Goal: Task Accomplishment & Management: Use online tool/utility

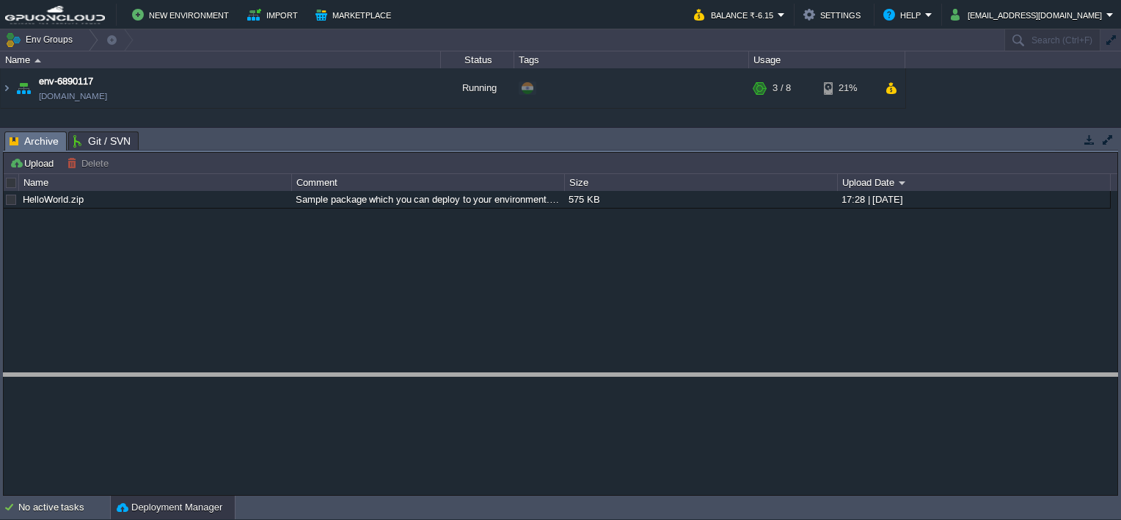
drag, startPoint x: 233, startPoint y: 135, endPoint x: 213, endPoint y: 387, distance: 253.3
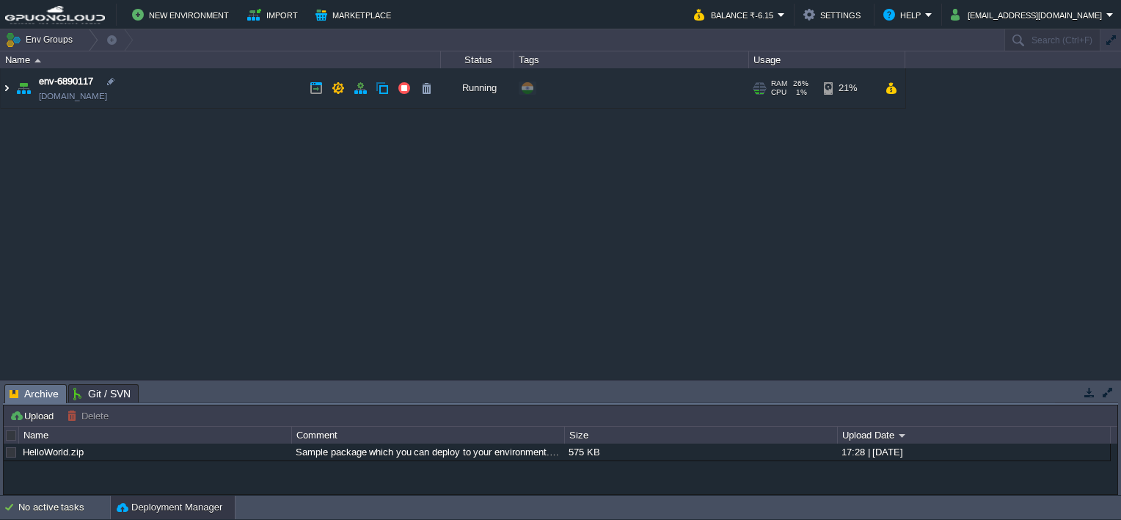
click at [1, 89] on img at bounding box center [7, 88] width 12 height 40
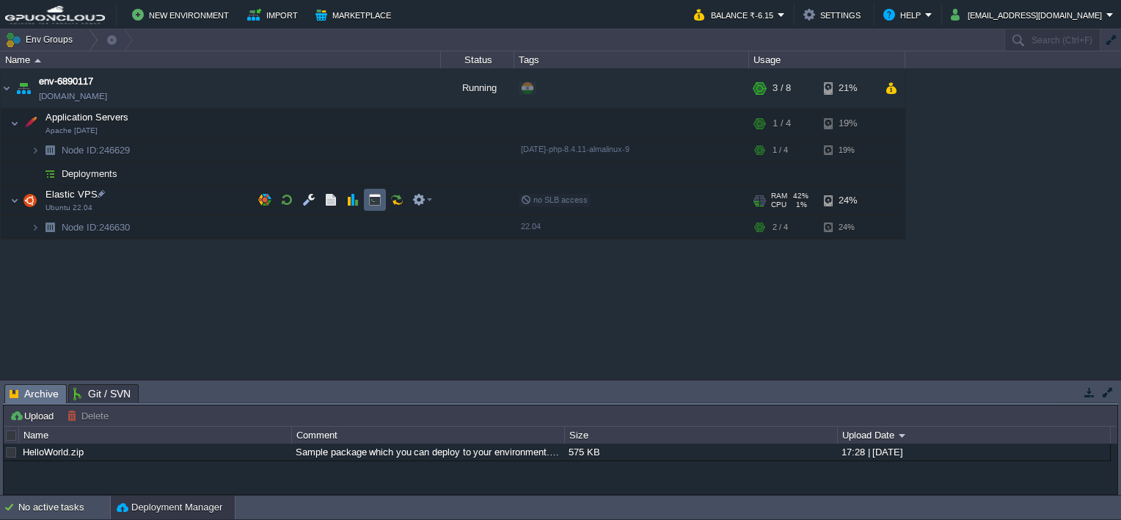
click at [371, 202] on button "button" at bounding box center [374, 199] width 13 height 13
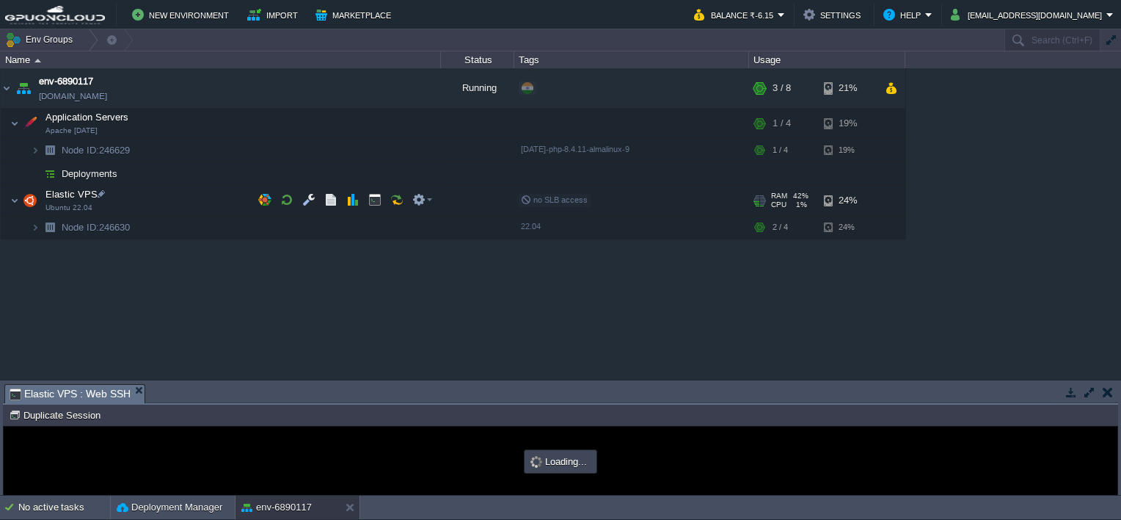
type input "#000000"
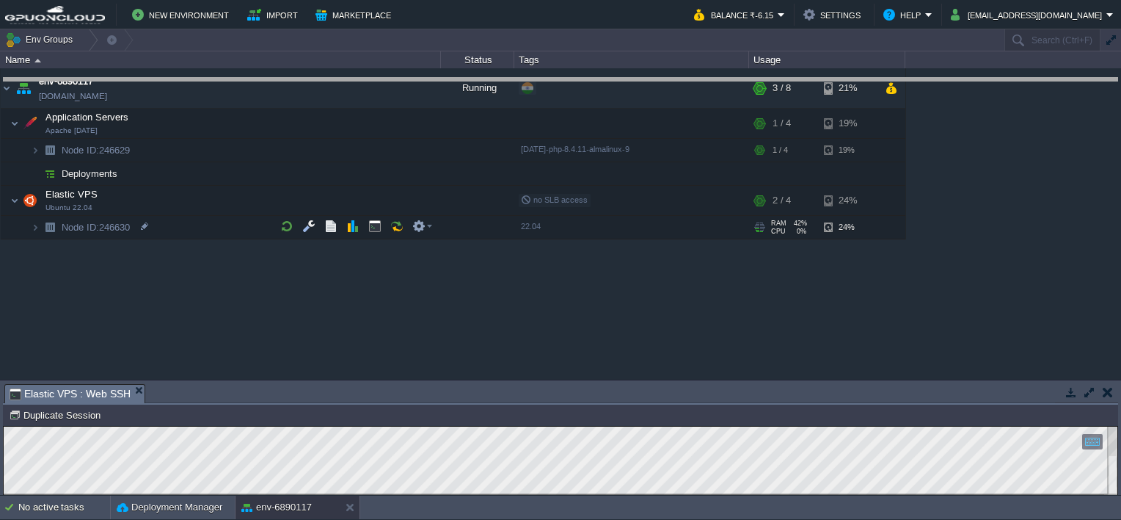
drag, startPoint x: 430, startPoint y: 398, endPoint x: 462, endPoint y: 89, distance: 310.6
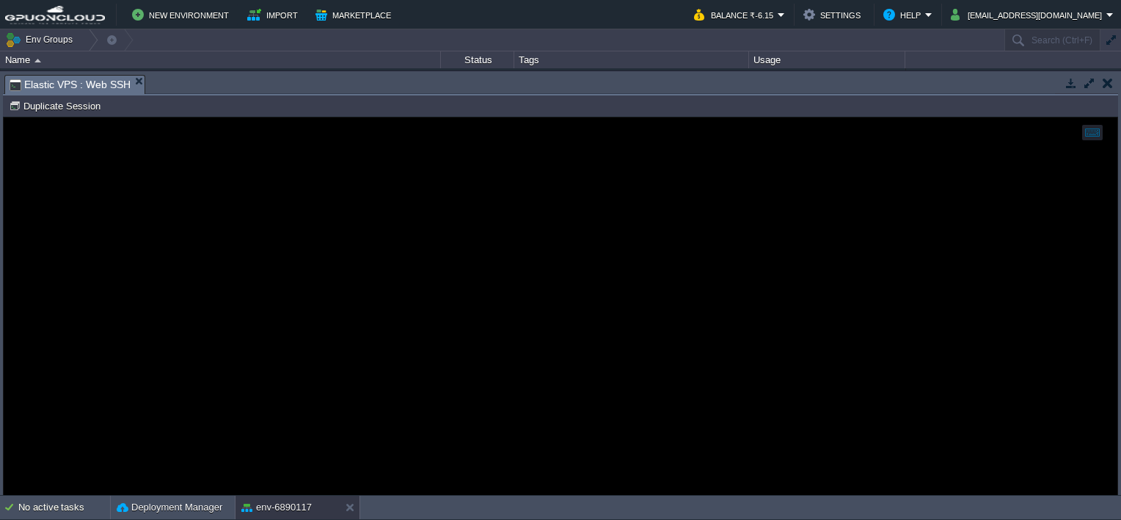
click at [138, 85] on em "Elastic VPS : Web SSH" at bounding box center [77, 85] width 135 height 18
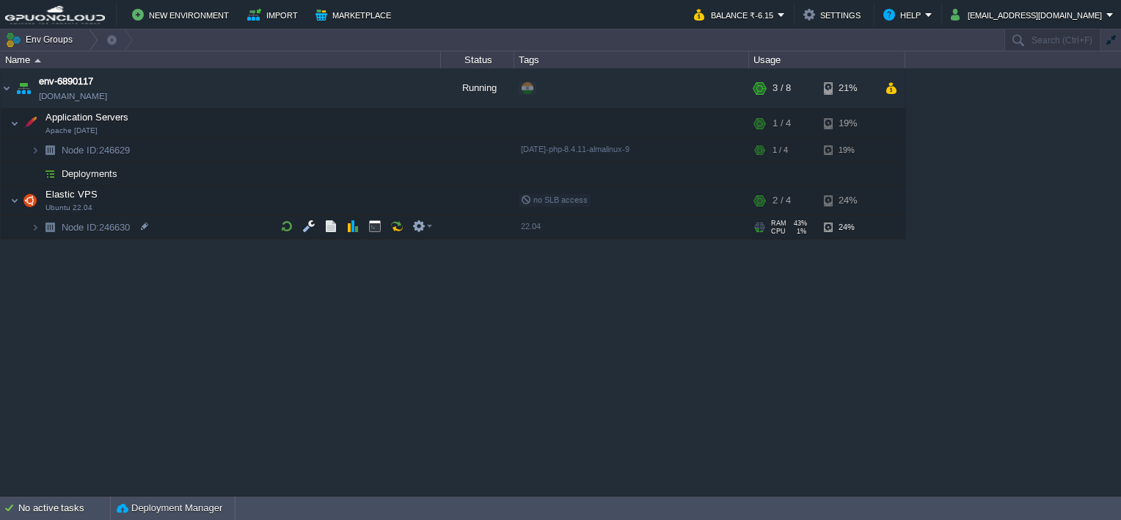
click at [530, 313] on div "env-6890117 [DOMAIN_NAME] Running + Add to Env Group RAM 26% CPU 1% 3 / 8 21% A…" at bounding box center [560, 281] width 1121 height 427
click at [788, 2] on div "New Environment Import Marketplace Bonus ₹0.00 Upgrade Account Balance ₹-6.15 S…" at bounding box center [560, 14] width 1121 height 29
click at [778, 19] on button "Balance ₹-6.15" at bounding box center [736, 15] width 84 height 18
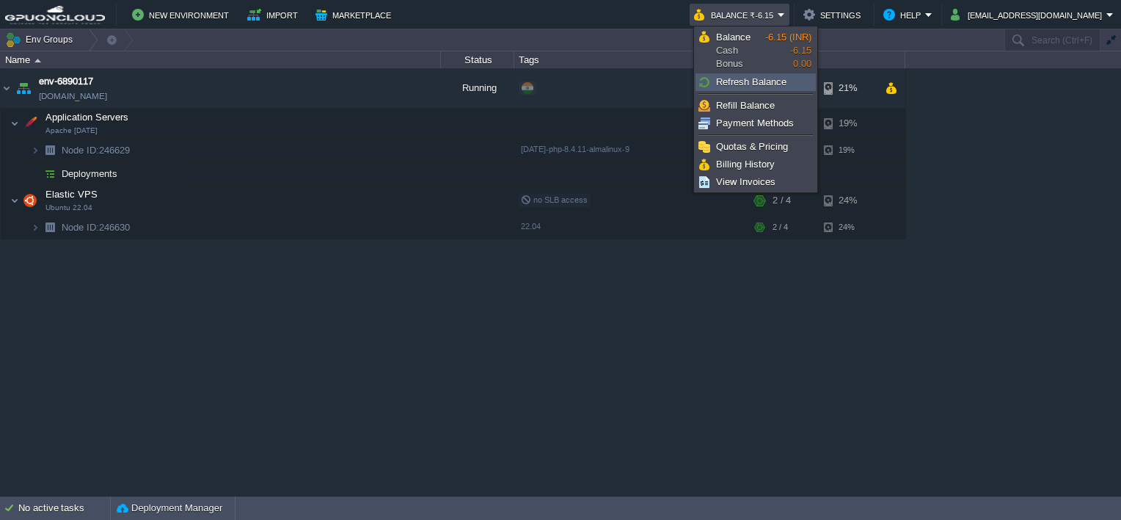
click at [760, 79] on span "Refresh Balance" at bounding box center [751, 81] width 70 height 11
click at [625, 288] on div "env-6890117 [DOMAIN_NAME] Running + Add to Env Group RAM 26% CPU 1% 3 / 8 21% A…" at bounding box center [560, 281] width 1121 height 427
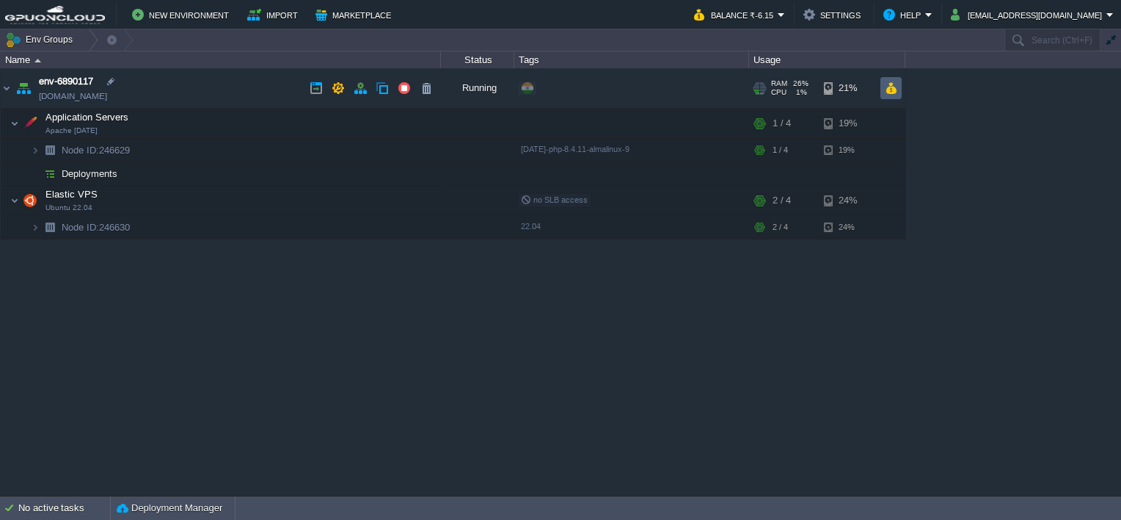
click at [886, 88] on button "button" at bounding box center [891, 87] width 12 height 13
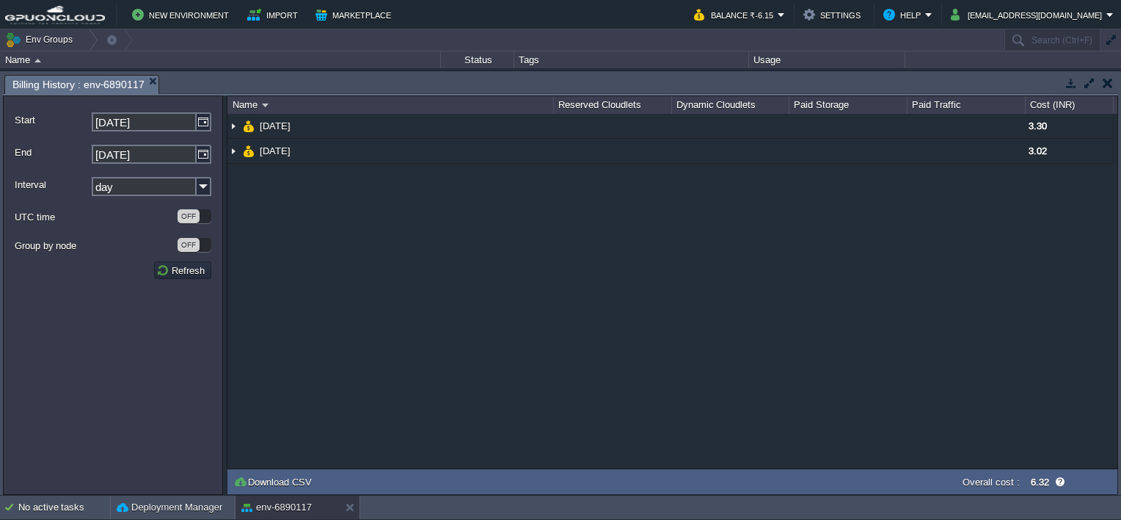
click at [1103, 82] on button "button" at bounding box center [1108, 82] width 10 height 13
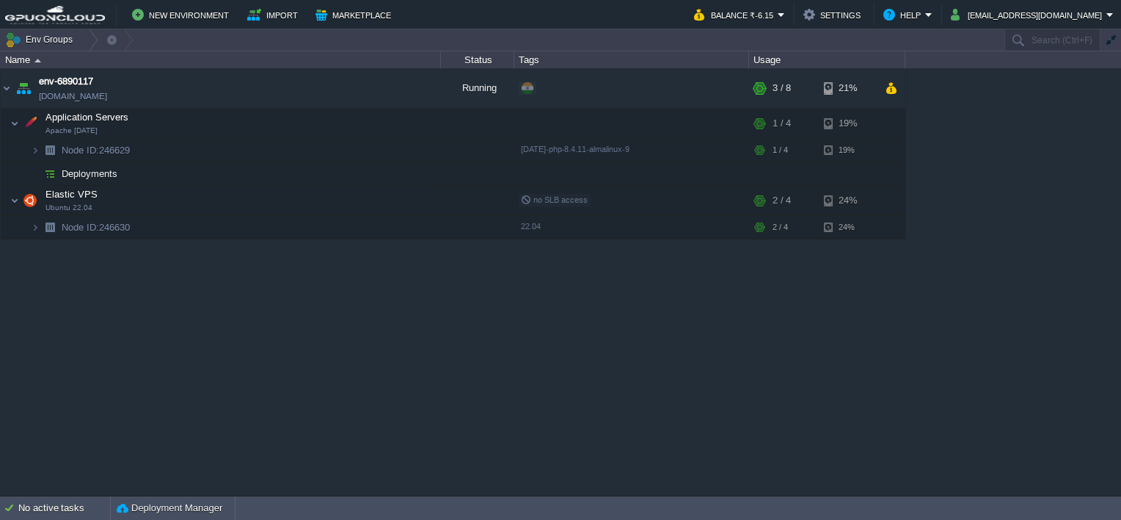
click at [749, 267] on div "env-6890117 [DOMAIN_NAME] Running + Add to Env Group RAM 26% CPU 1% 3 / 8 21% A…" at bounding box center [560, 281] width 1121 height 427
click at [18, 57] on div "Name" at bounding box center [220, 59] width 439 height 17
click at [406, 89] on button "button" at bounding box center [404, 87] width 13 height 13
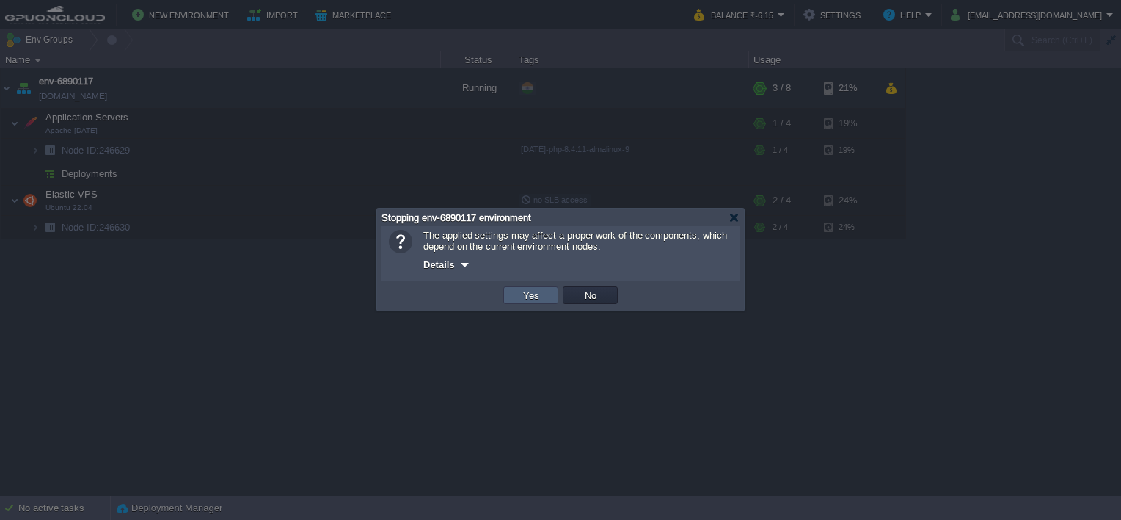
click at [537, 291] on button "Yes" at bounding box center [531, 294] width 25 height 13
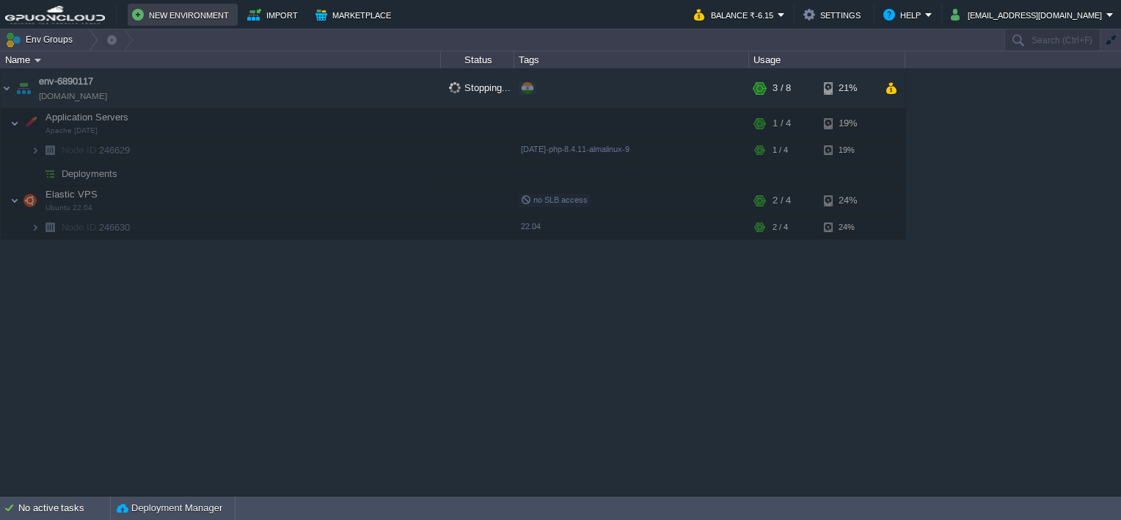
click at [193, 15] on button "New Environment" at bounding box center [182, 15] width 101 height 18
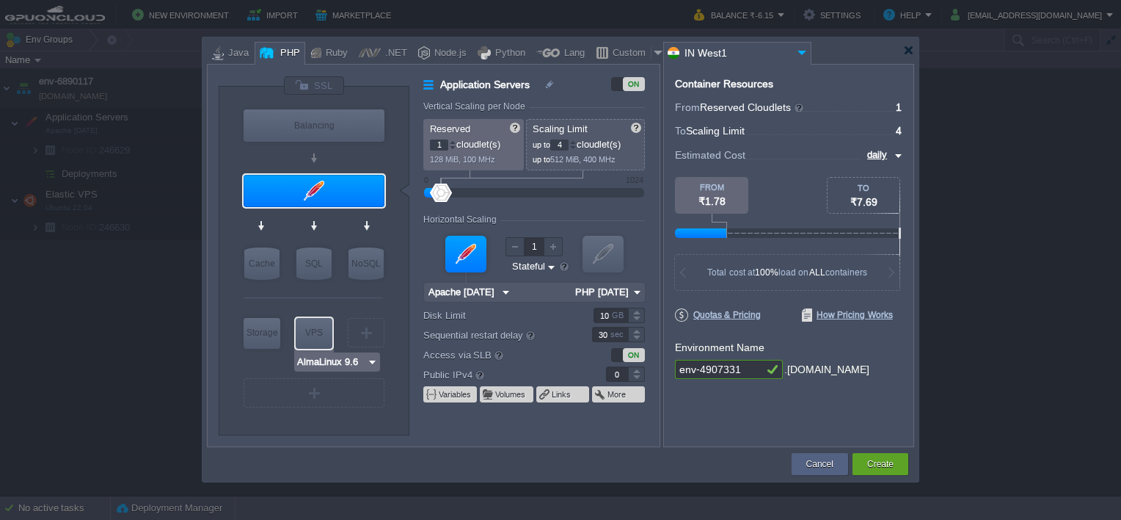
click at [373, 360] on img at bounding box center [372, 361] width 11 height 15
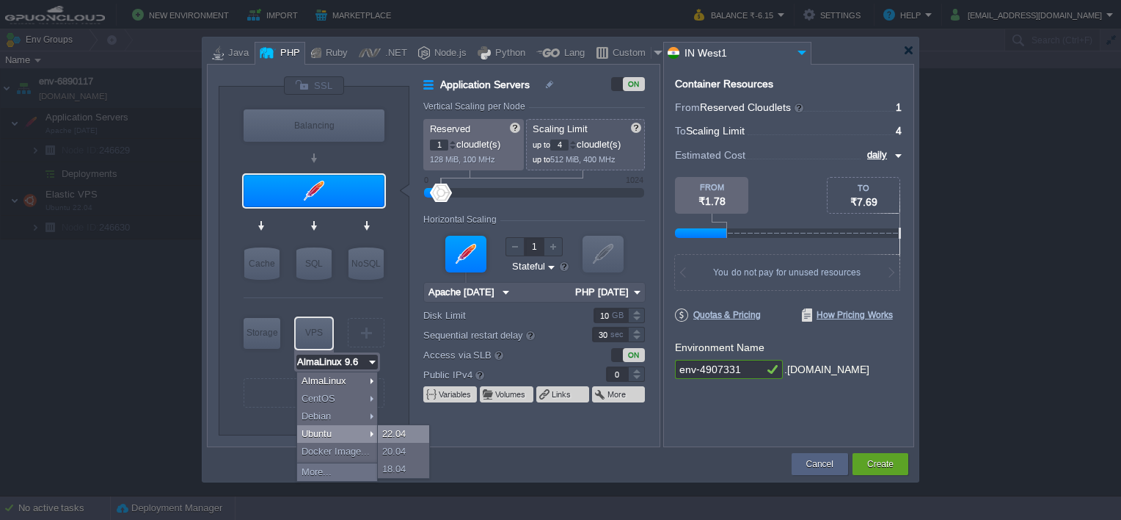
click at [382, 429] on div "22.04" at bounding box center [403, 434] width 51 height 18
type input "Ubuntu 22.04"
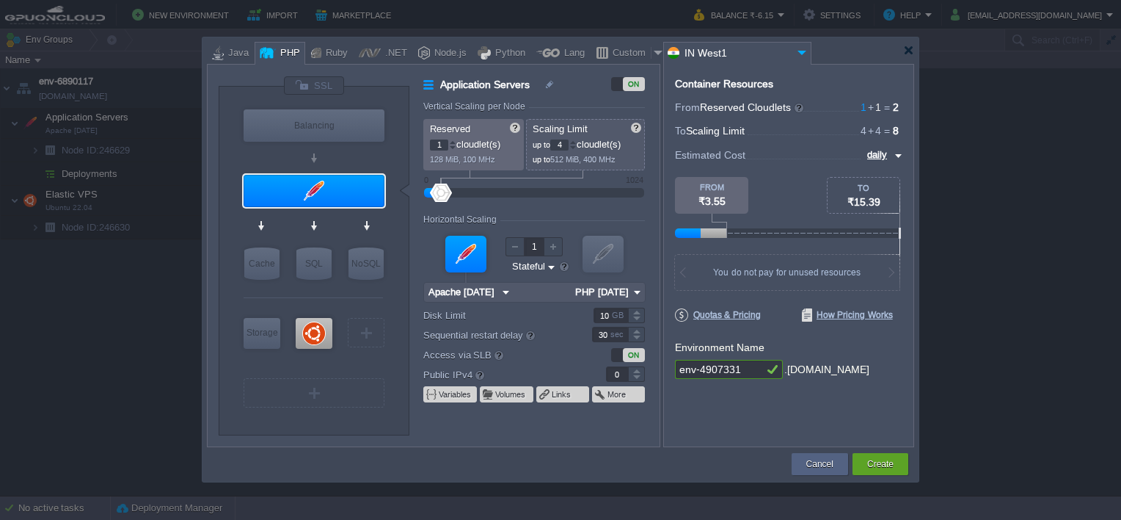
type input "1"
click at [636, 369] on div at bounding box center [636, 369] width 17 height 7
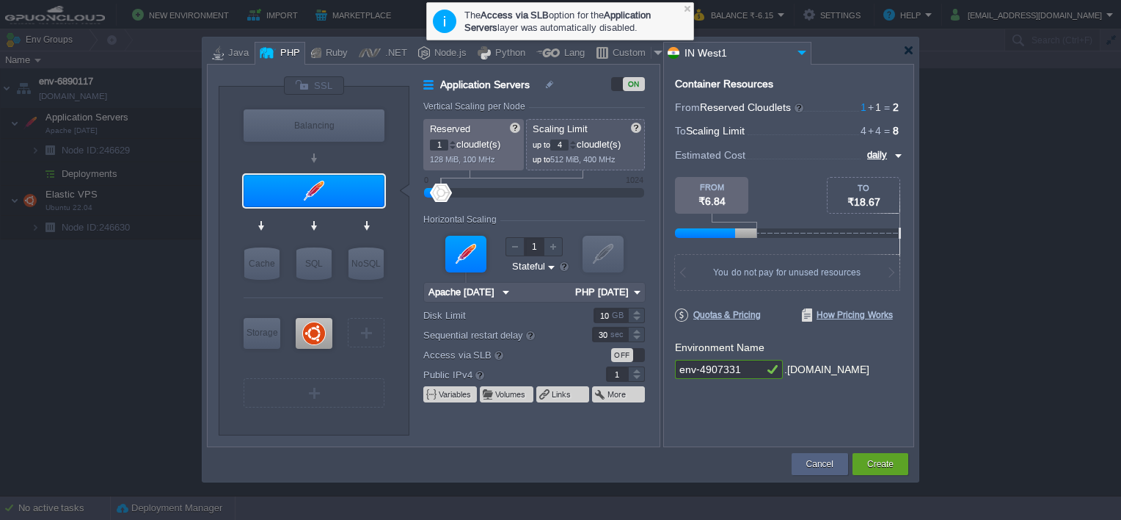
click at [601, 203] on form "Vertical Scaling per Node Reserved 1 cloudlet(s) 128 MiB, 100 MHz Scaling Limit…" at bounding box center [541, 273] width 236 height 345
click at [870, 458] on button "Create" at bounding box center [880, 463] width 26 height 15
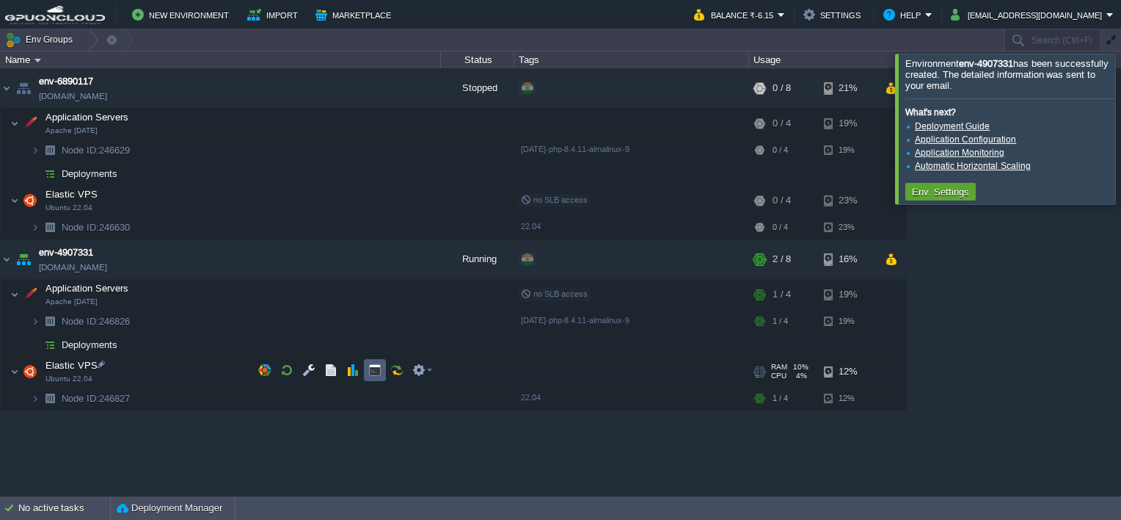
click at [379, 370] on button "button" at bounding box center [374, 369] width 13 height 13
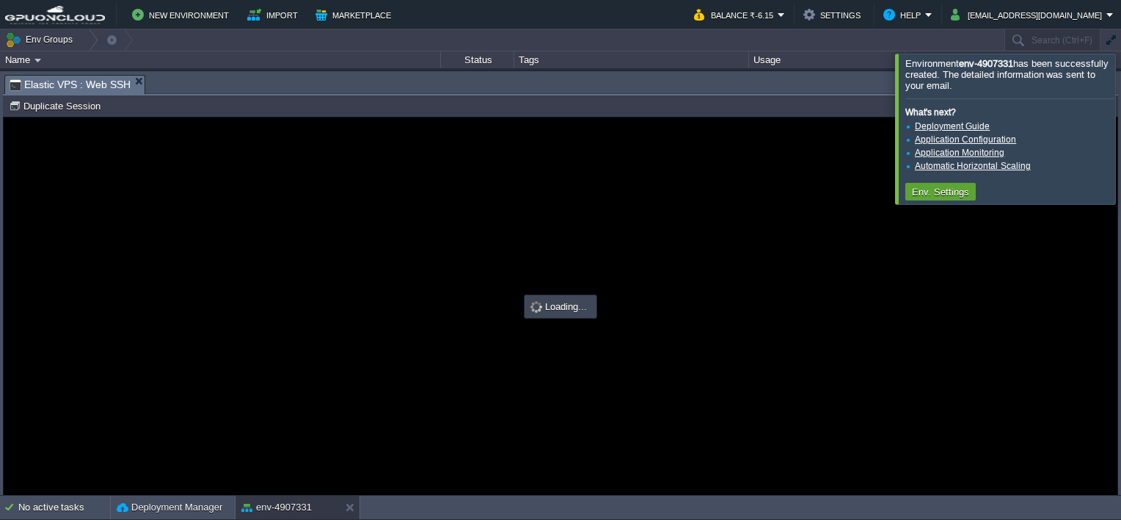
type input "#000000"
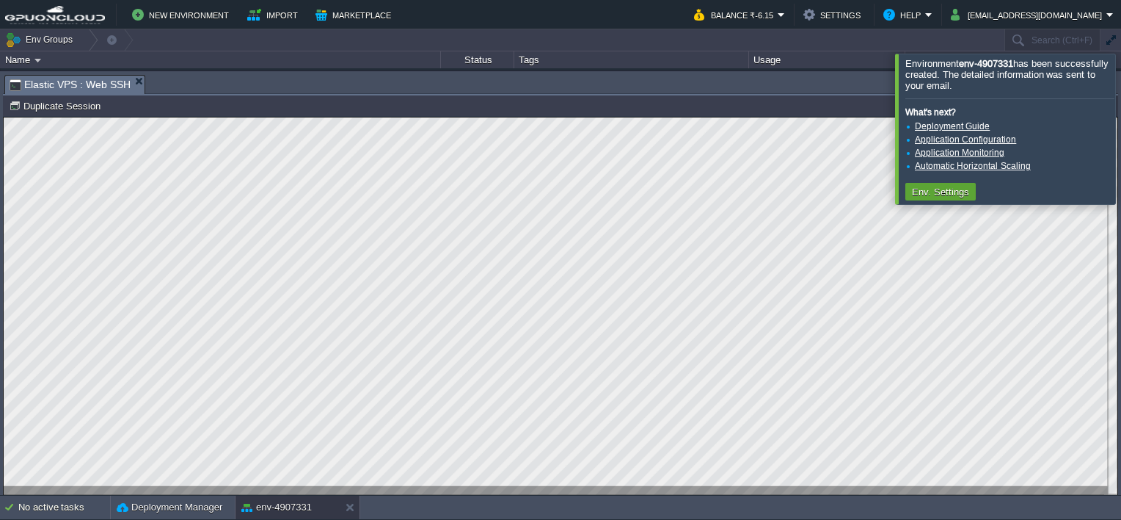
click at [4, 117] on html "Copy: Ctrl + Shift + C Paste: Ctrl + V Settings: Ctrl + Shift + Alt 0" at bounding box center [561, 117] width 1114 height 0
type textarea "[TECHNICAL_ID]"
click at [1121, 117] on div at bounding box center [1139, 129] width 0 height 150
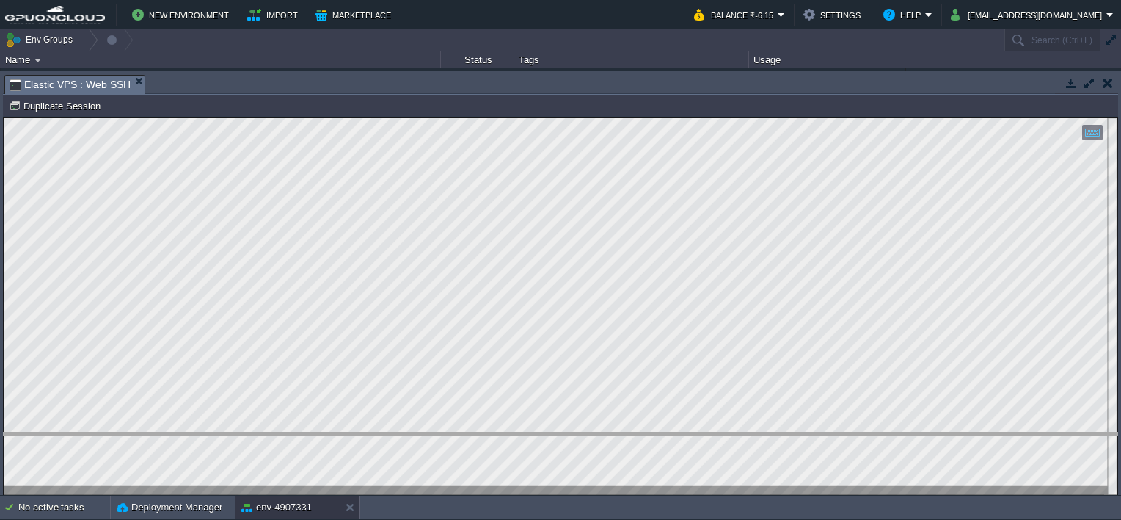
drag, startPoint x: 991, startPoint y: 77, endPoint x: 1001, endPoint y: 434, distance: 357.5
click at [1001, 434] on body "New Environment Import Marketplace Bonus ₹0.00 Upgrade Account Balance ₹-6.15 S…" at bounding box center [560, 260] width 1121 height 520
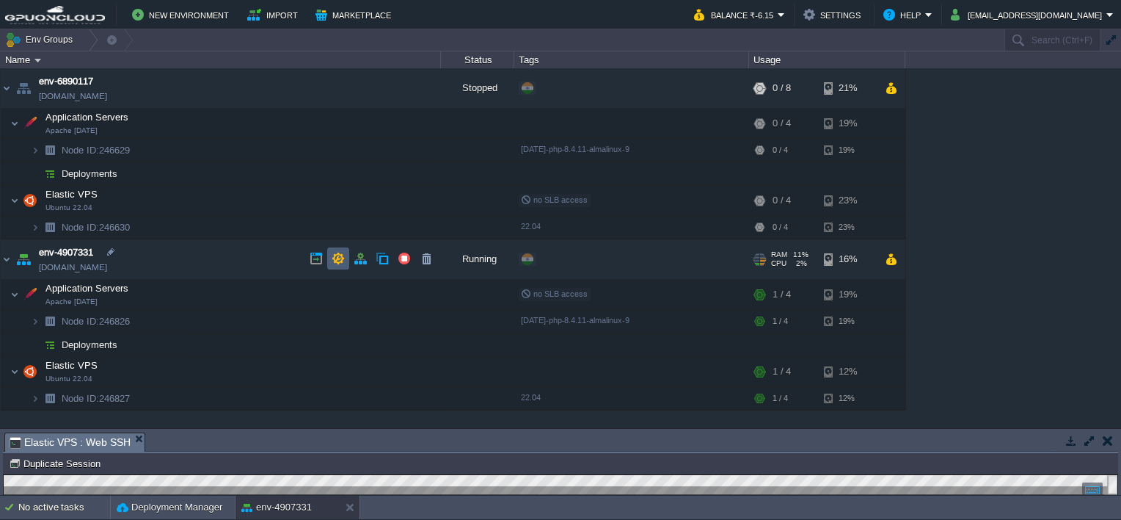
click at [343, 255] on button "button" at bounding box center [338, 258] width 13 height 13
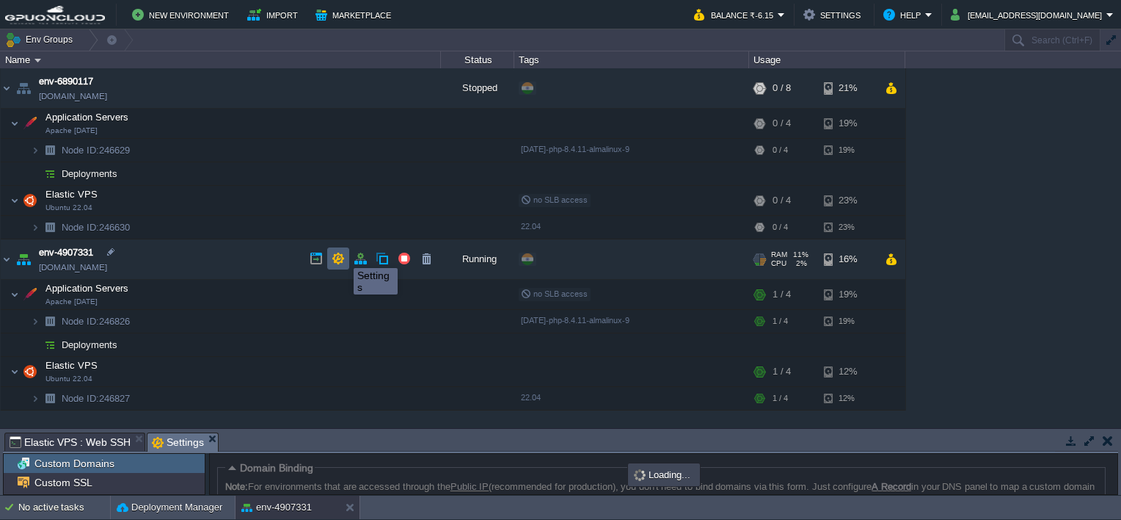
scroll to position [128, 0]
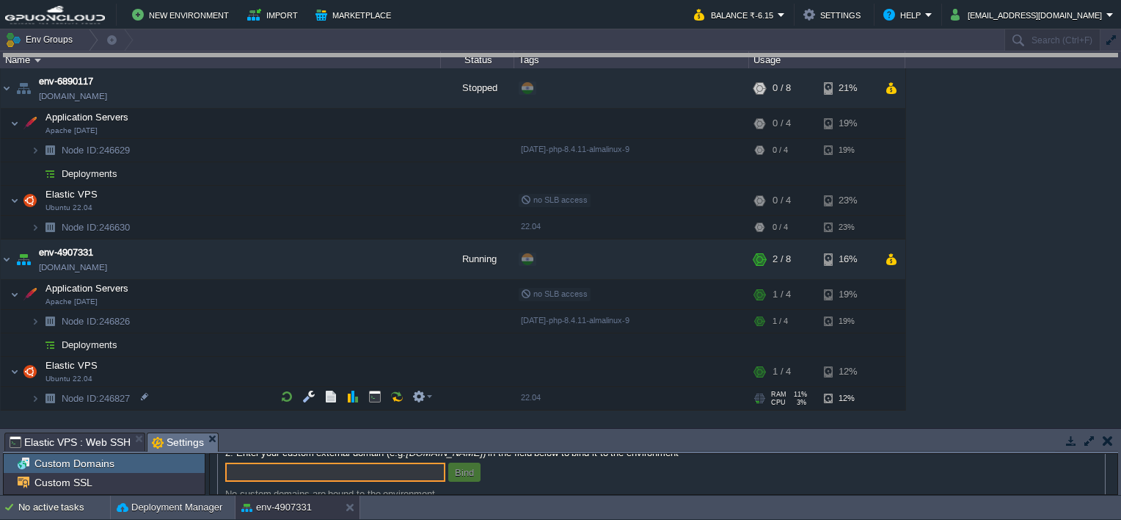
drag, startPoint x: 415, startPoint y: 443, endPoint x: 458, endPoint y: 62, distance: 382.6
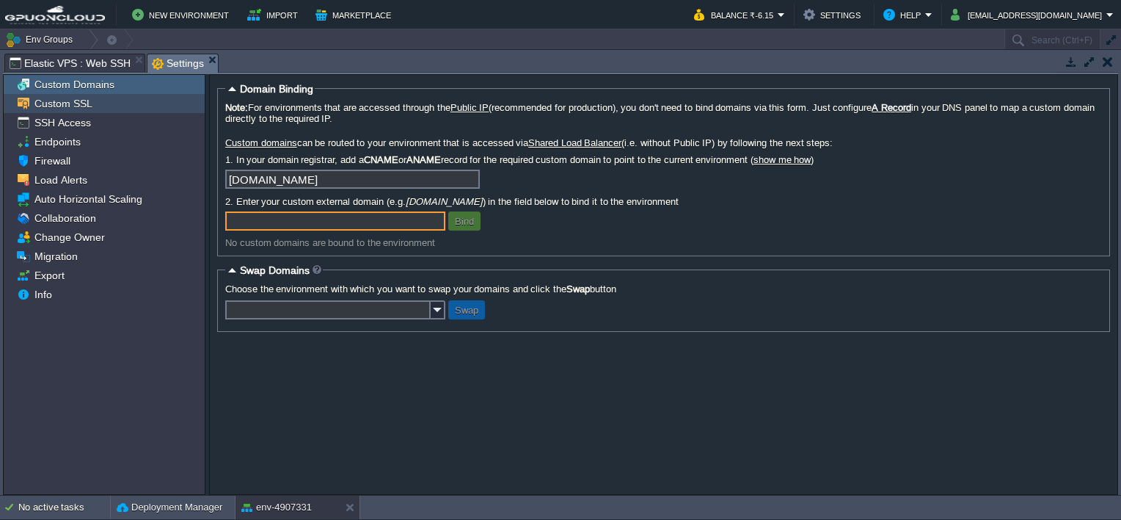
click at [55, 100] on span "Custom SSL" at bounding box center [63, 103] width 63 height 13
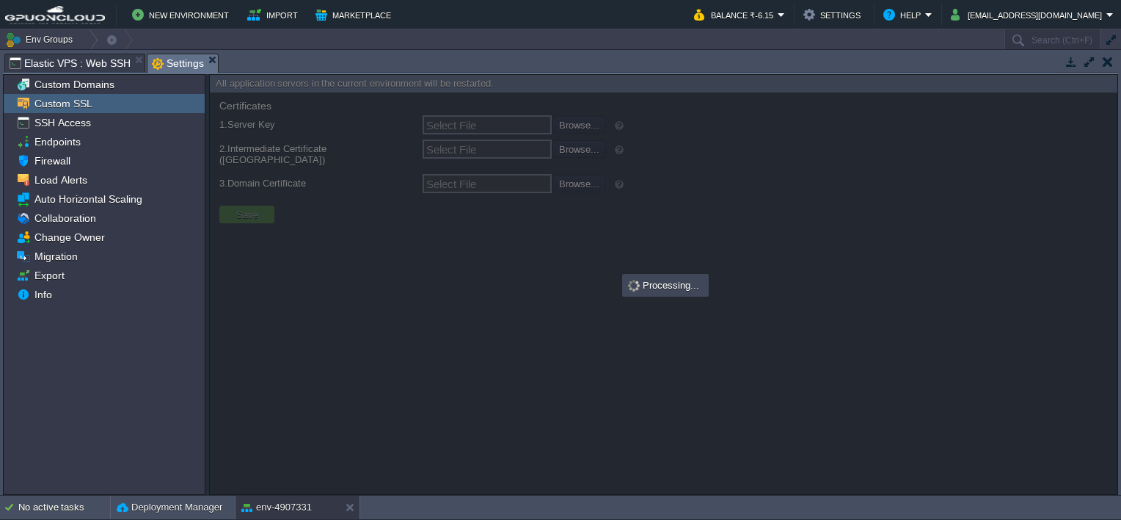
type input "Select File"
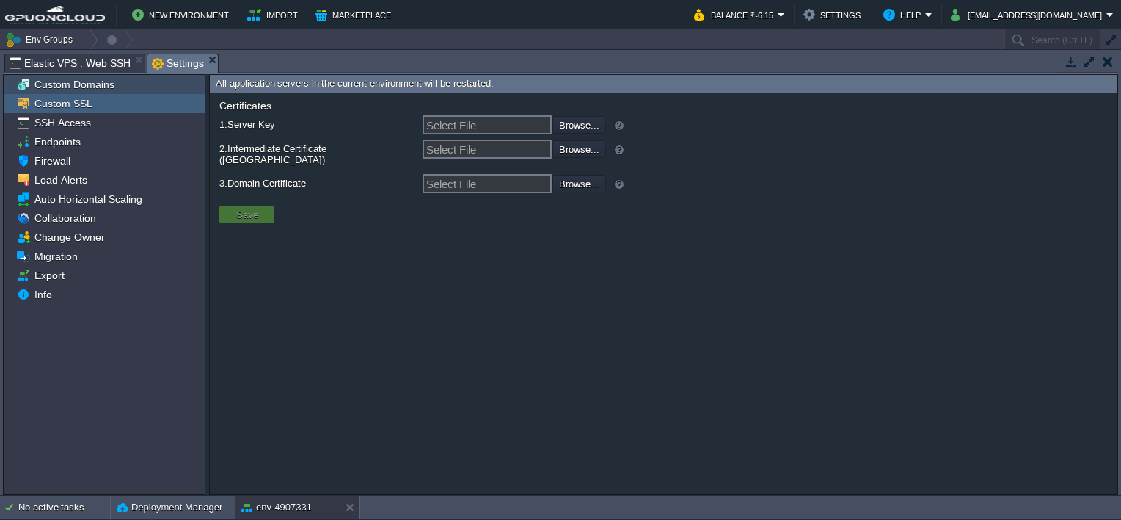
click at [91, 76] on div "Custom Domains" at bounding box center [104, 84] width 201 height 19
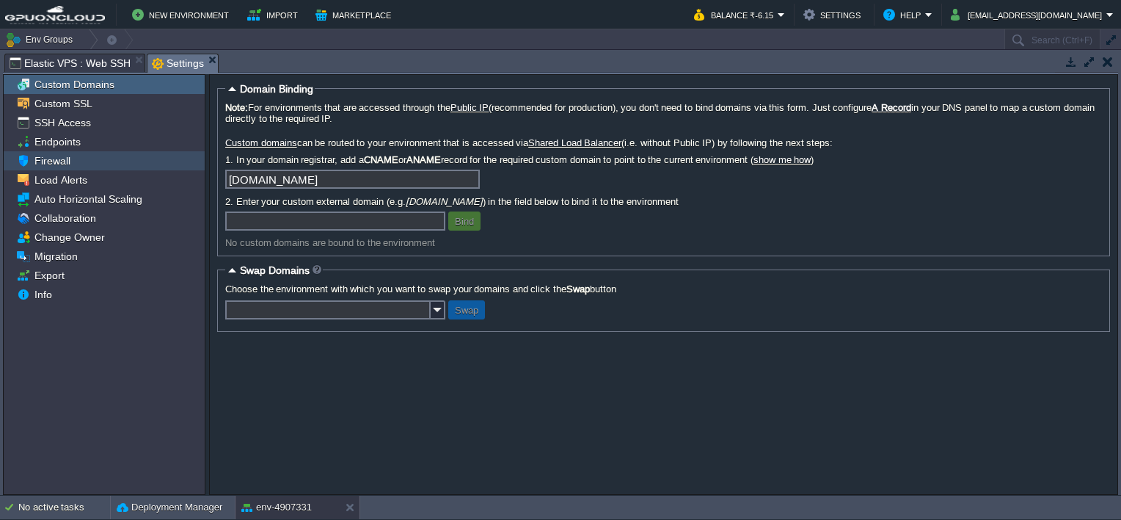
click at [74, 165] on div "Firewall" at bounding box center [104, 160] width 201 height 19
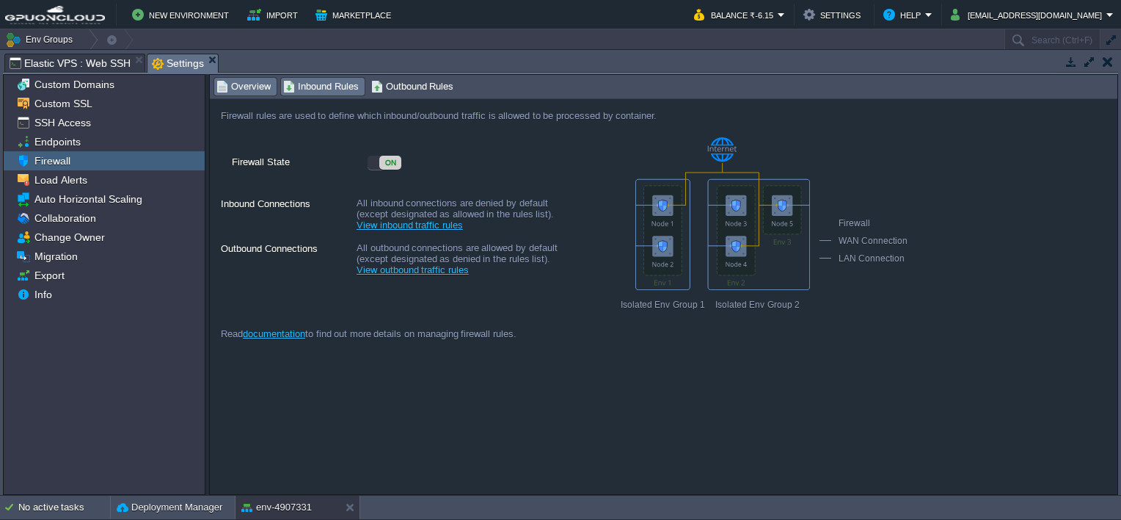
click at [329, 80] on span "Inbound Rules" at bounding box center [321, 87] width 76 height 16
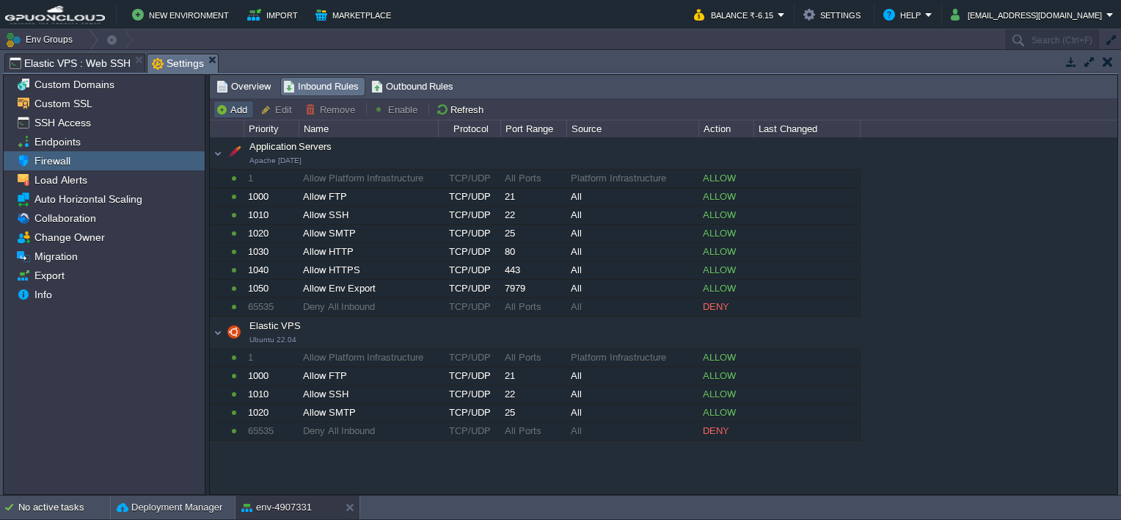
click at [236, 108] on button "Add" at bounding box center [234, 109] width 36 height 13
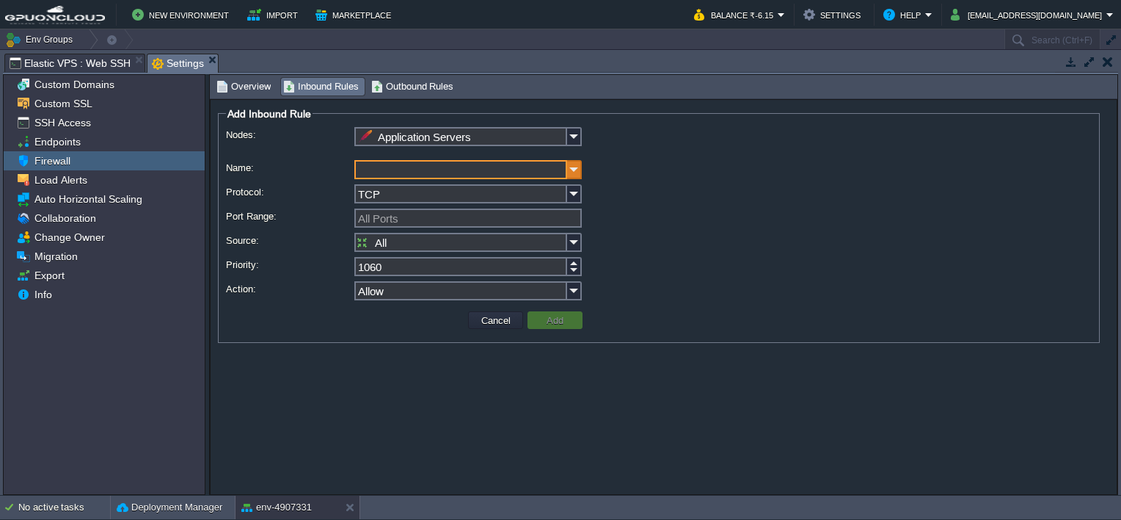
click at [569, 172] on img at bounding box center [574, 169] width 15 height 19
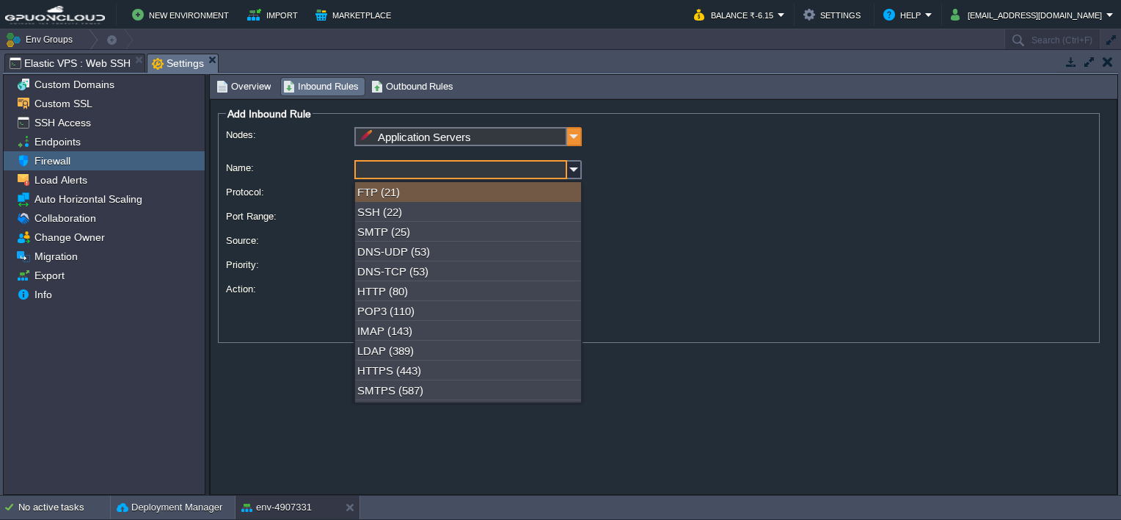
click at [572, 136] on img at bounding box center [574, 136] width 15 height 19
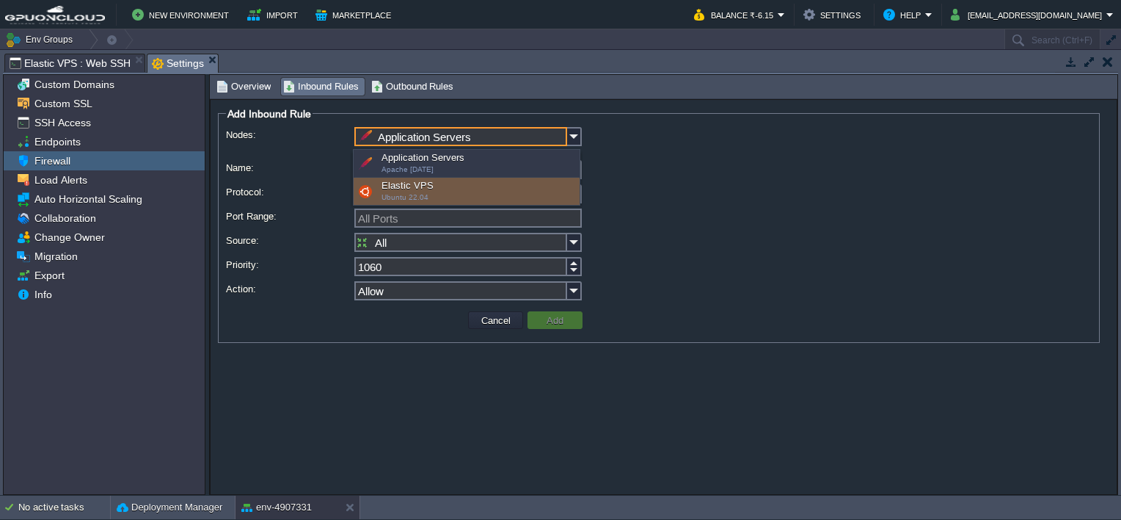
click at [490, 187] on div "Elastic VPS Ubuntu 22.04" at bounding box center [467, 192] width 226 height 28
type input "Elastic VPS"
type input "1030"
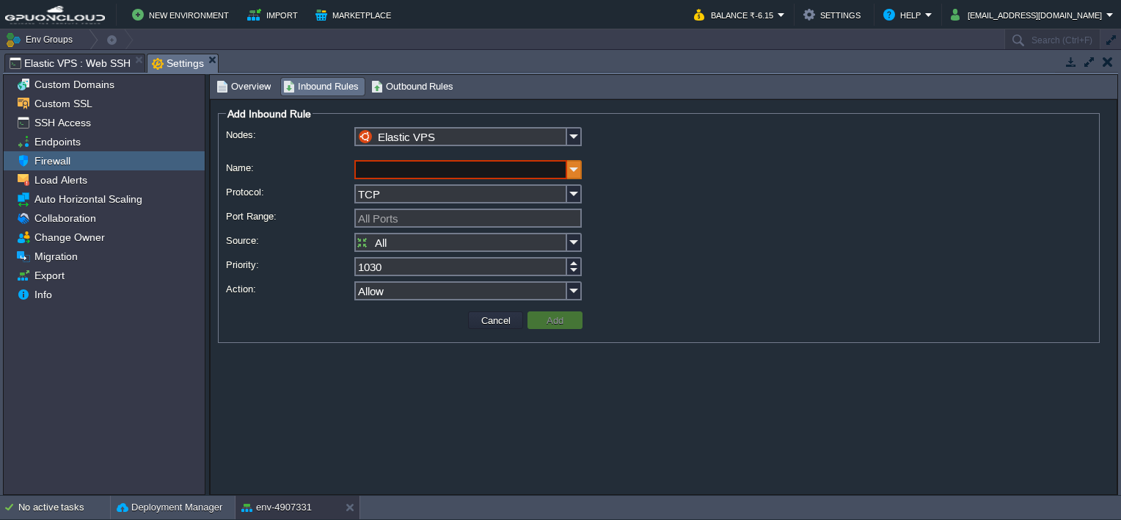
click at [578, 167] on img at bounding box center [574, 169] width 15 height 19
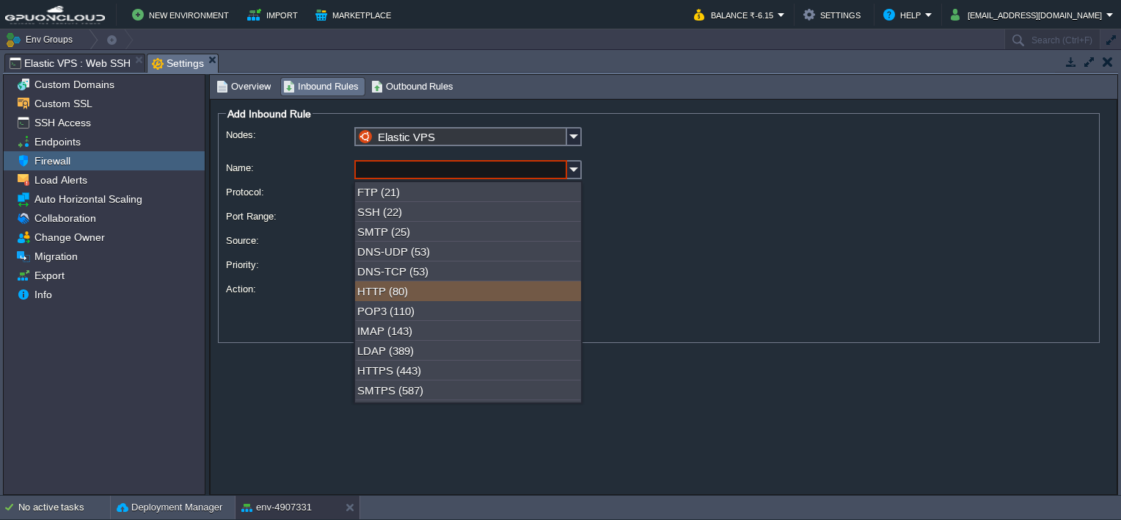
click at [453, 291] on div "HTTP (80)" at bounding box center [468, 291] width 226 height 20
type input "HTTP"
type input "80"
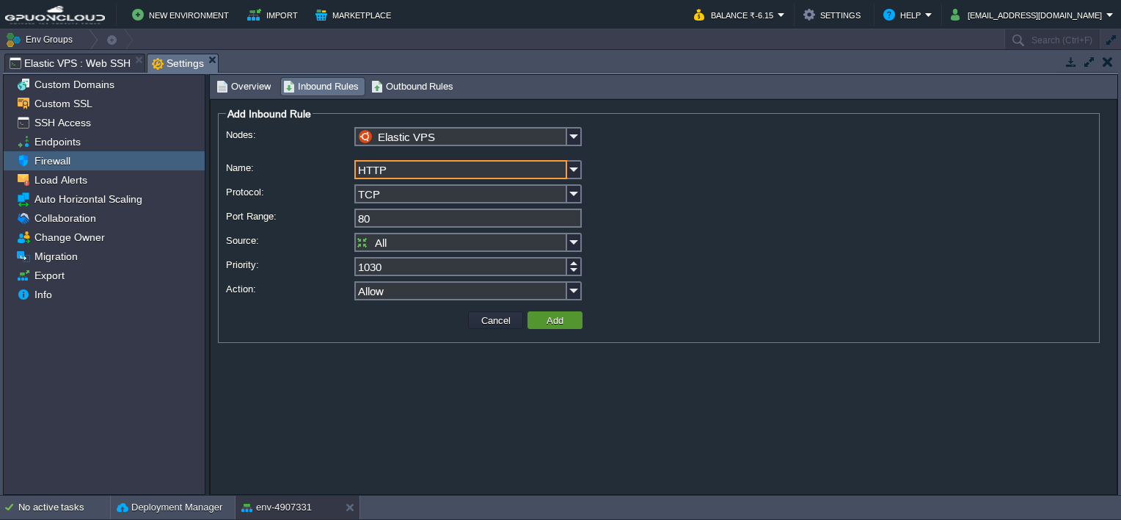
click at [578, 320] on td "Add" at bounding box center [555, 320] width 55 height 18
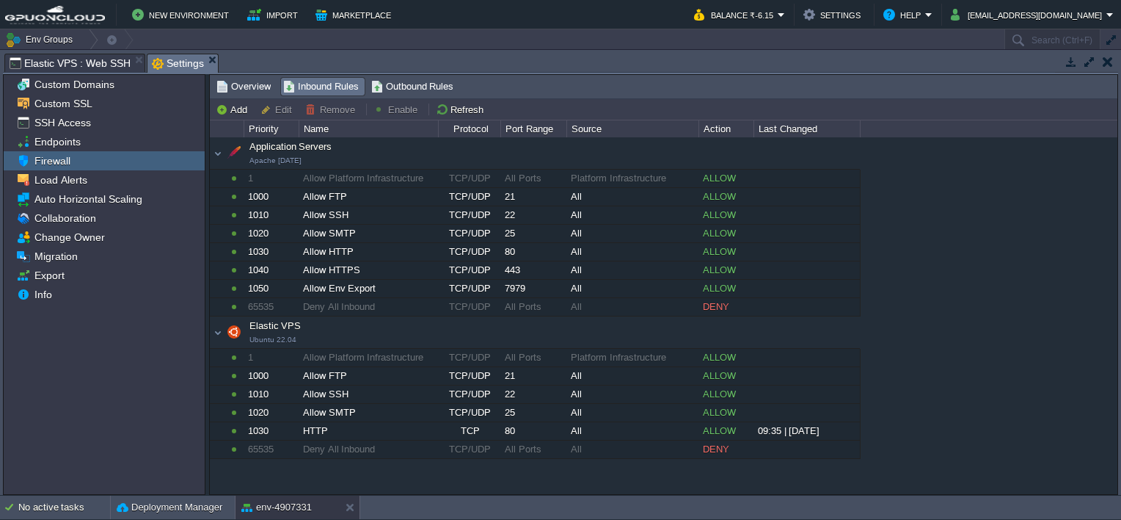
click at [1113, 61] on button "button" at bounding box center [1108, 61] width 10 height 13
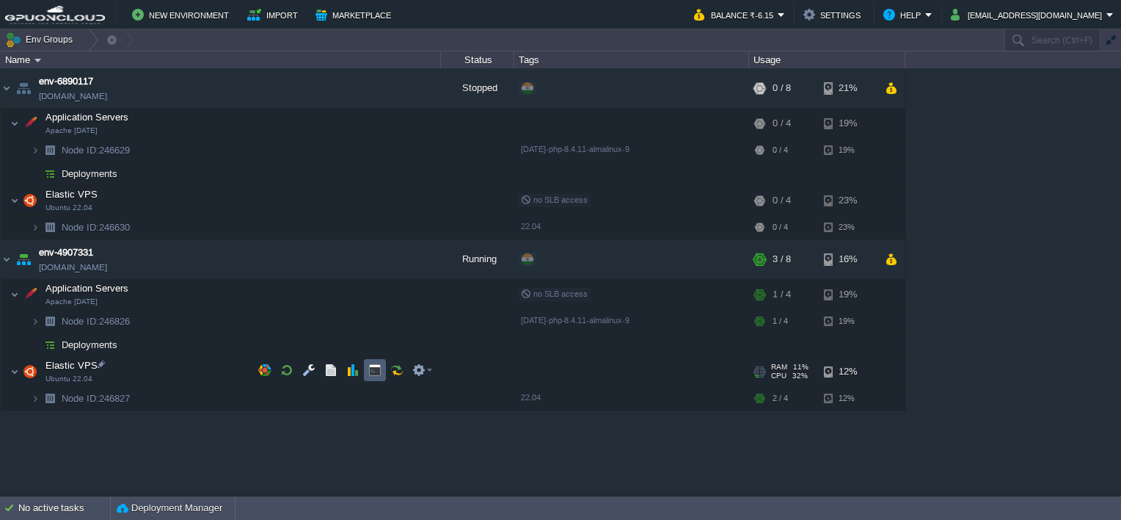
click at [382, 371] on td at bounding box center [375, 370] width 22 height 22
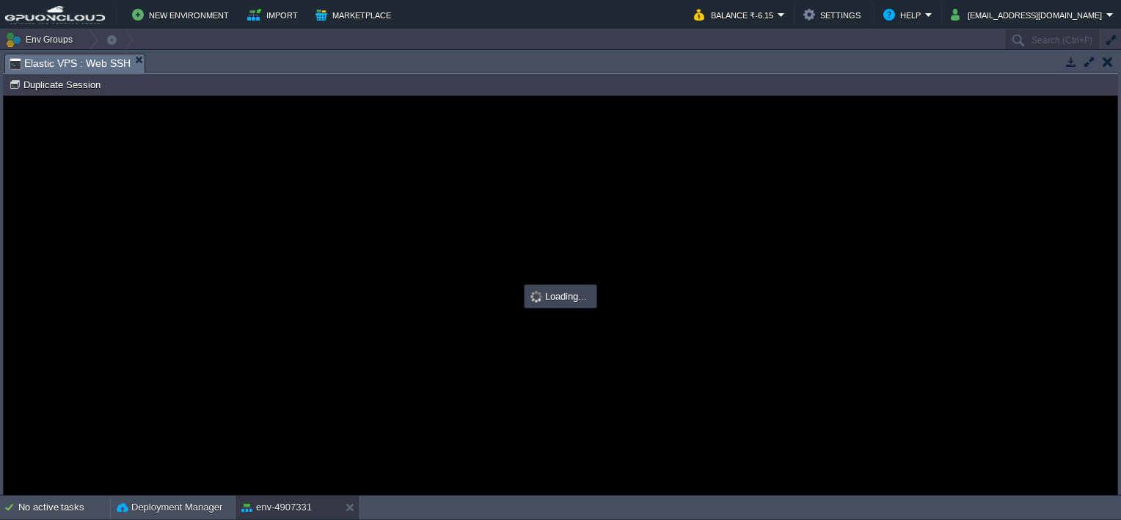
type input "#000000"
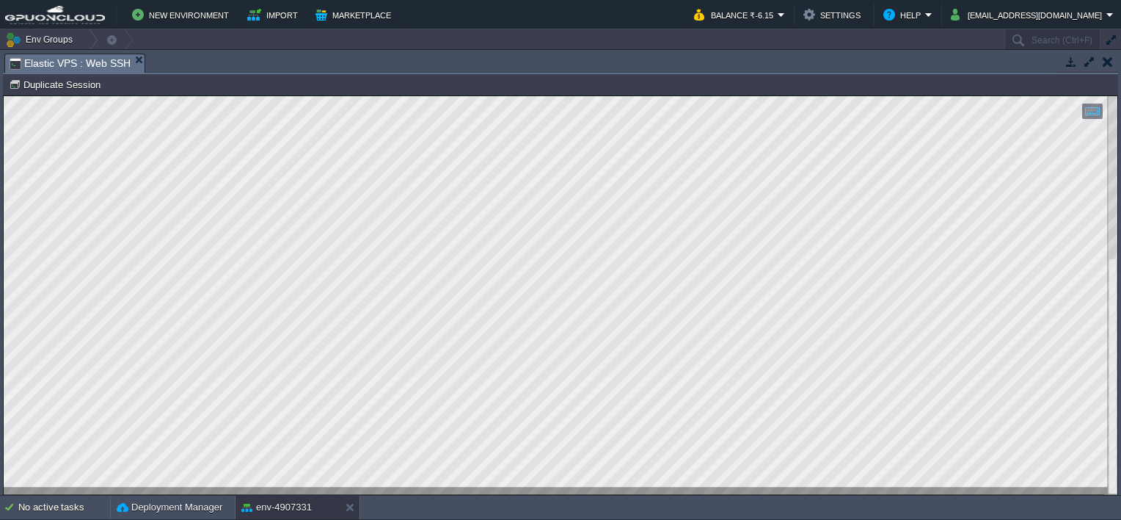
scroll to position [1, 163]
click at [420, 43] on td "Env Groups" at bounding box center [501, 39] width 1003 height 21
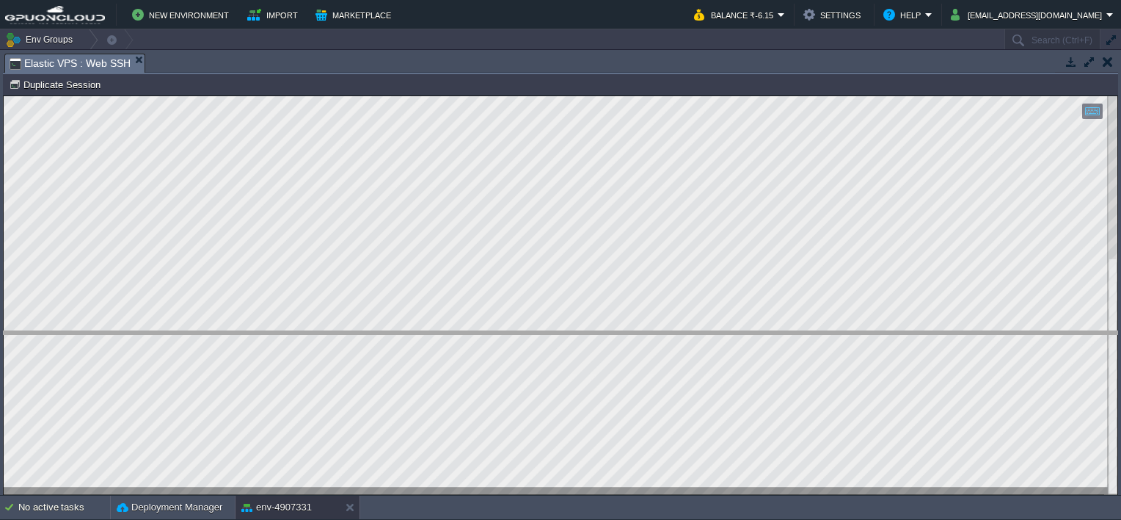
drag, startPoint x: 449, startPoint y: 57, endPoint x: 467, endPoint y: 378, distance: 321.2
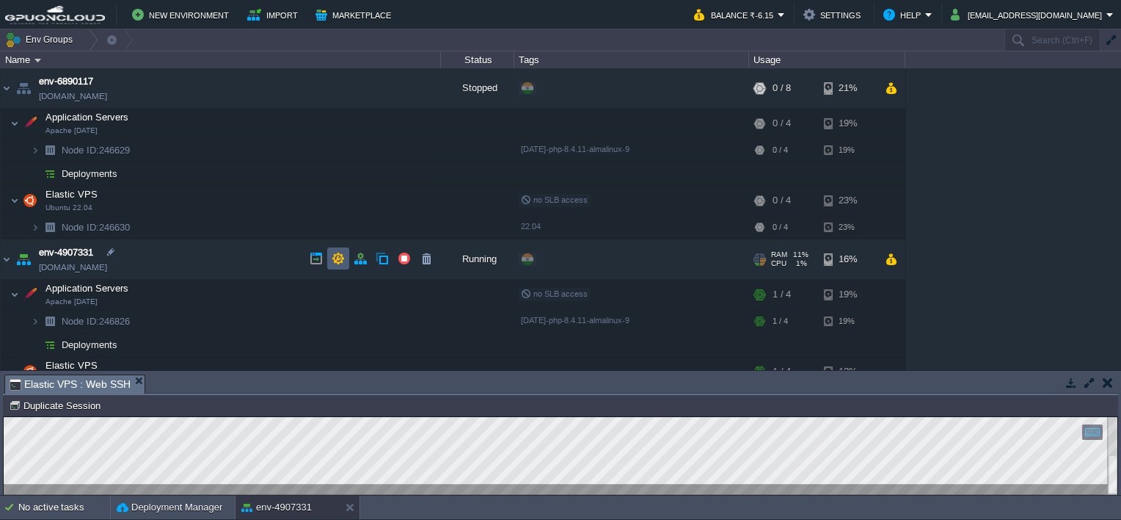
click at [334, 252] on button "button" at bounding box center [338, 258] width 13 height 13
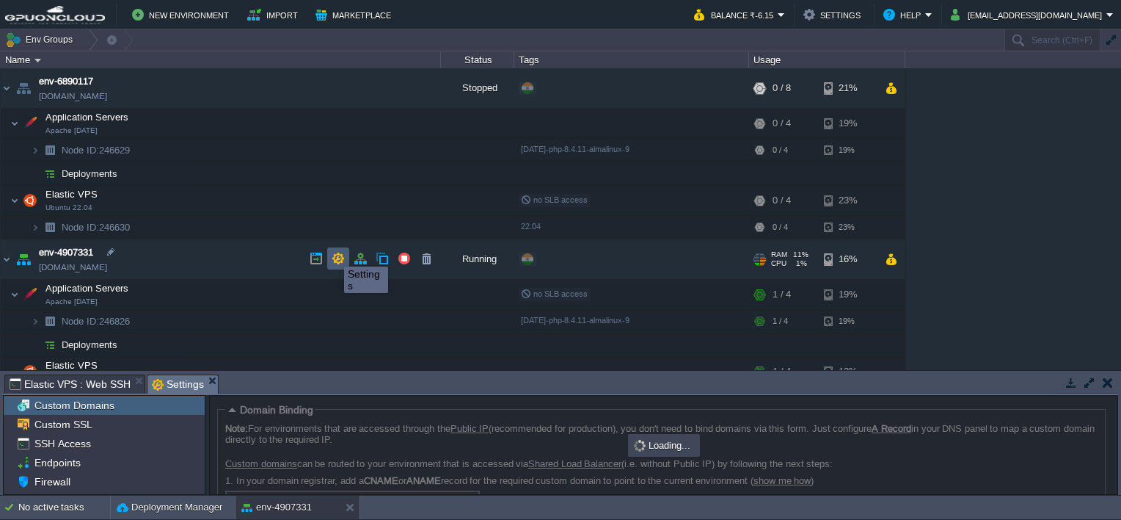
scroll to position [98, 0]
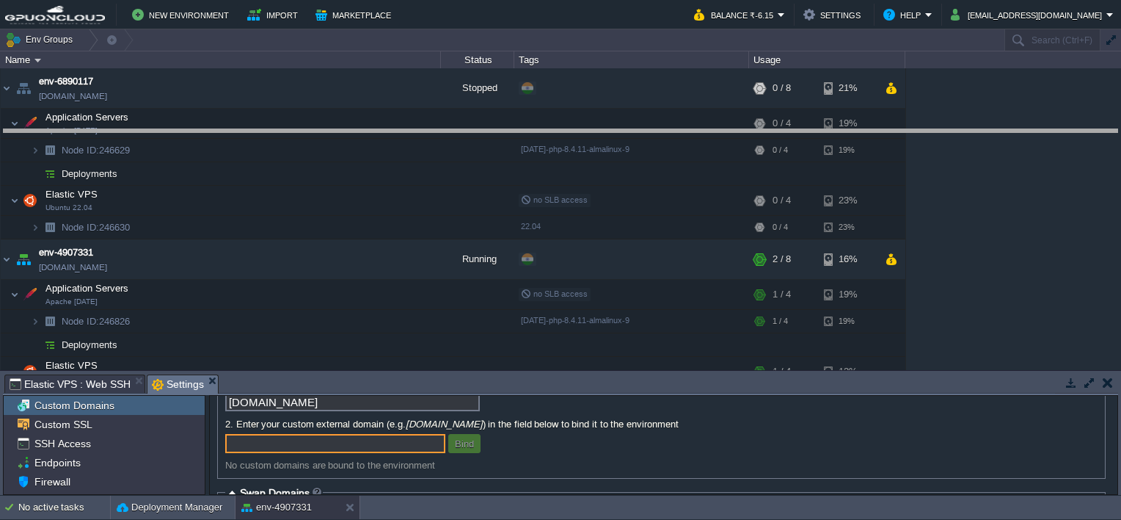
drag, startPoint x: 528, startPoint y: 367, endPoint x: 516, endPoint y: 101, distance: 265.9
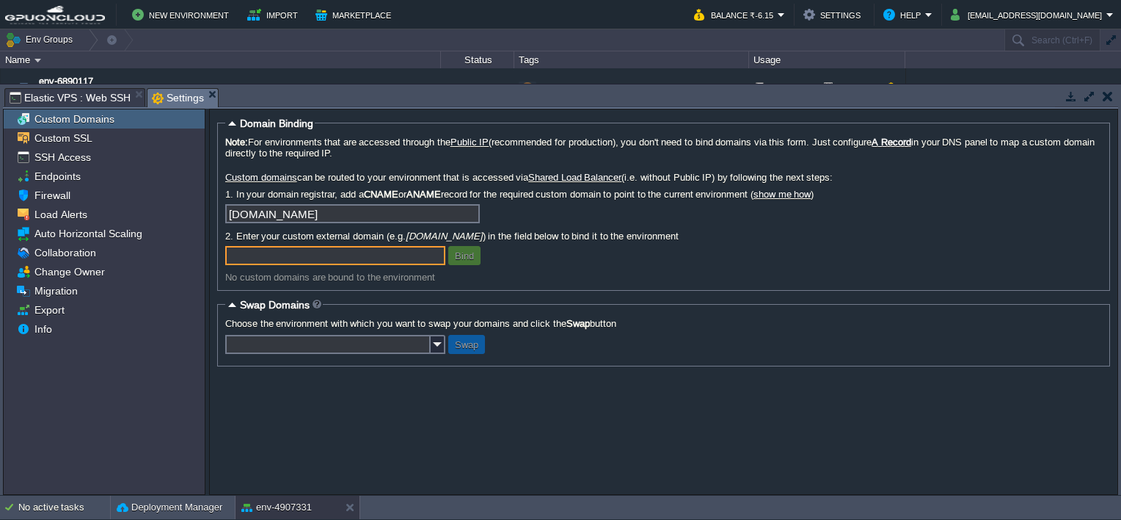
scroll to position [0, 0]
click at [48, 191] on span "Firewall" at bounding box center [52, 195] width 41 height 13
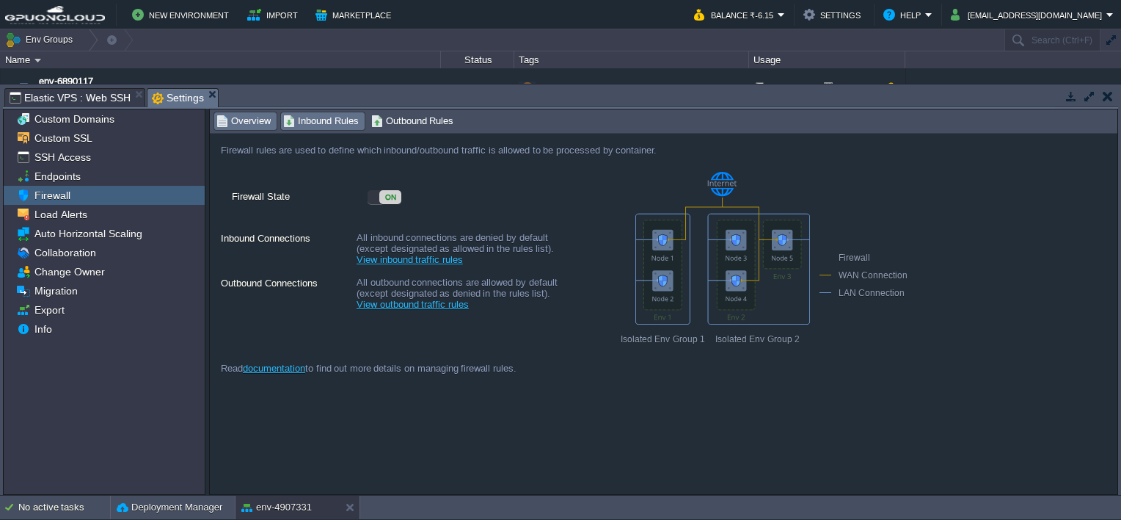
click at [323, 120] on span "Inbound Rules" at bounding box center [321, 121] width 76 height 16
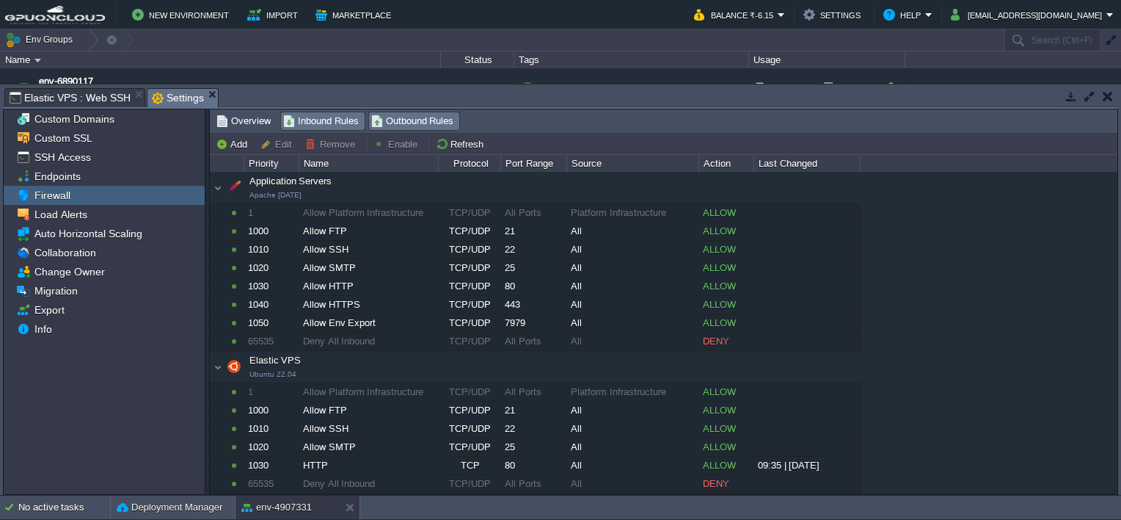
click at [437, 128] on span "Outbound Rules" at bounding box center [412, 121] width 83 height 16
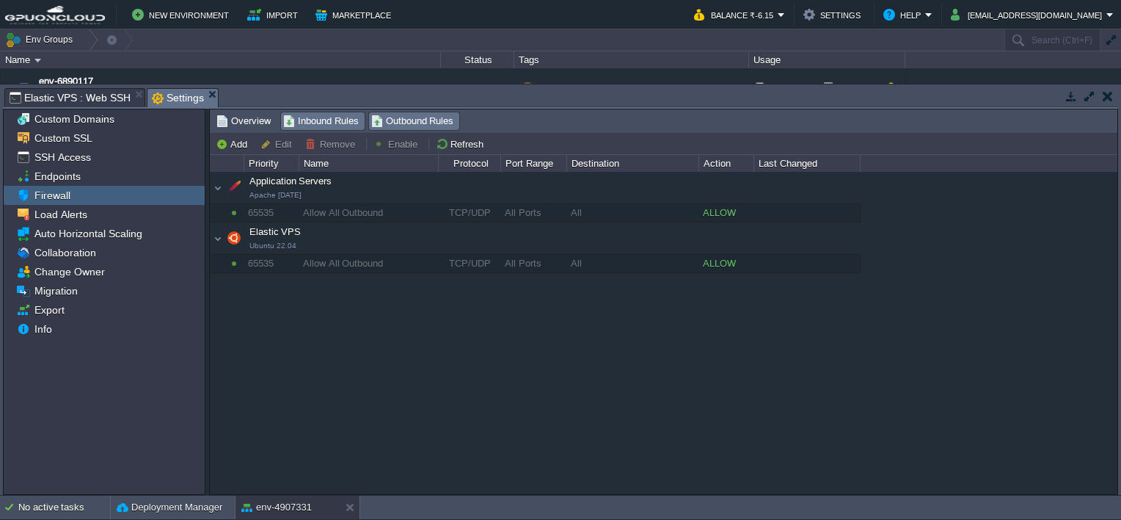
click at [338, 125] on span "Inbound Rules" at bounding box center [321, 121] width 76 height 16
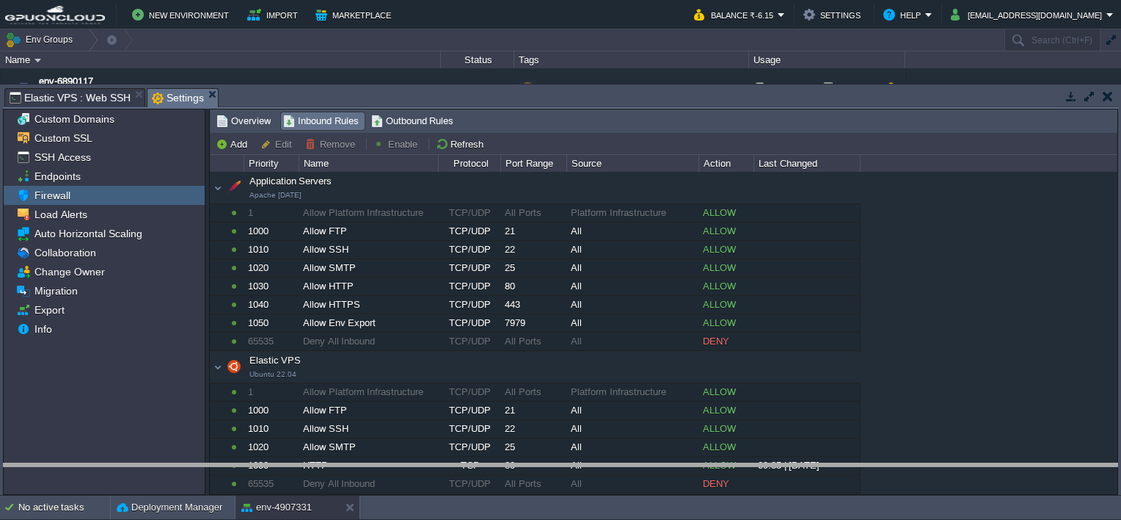
drag, startPoint x: 335, startPoint y: 92, endPoint x: 354, endPoint y: 534, distance: 442.2
click at [354, 519] on html "New Environment Import Marketplace Bonus ₹0.00 Upgrade Account Balance ₹-6.15 S…" at bounding box center [560, 260] width 1121 height 520
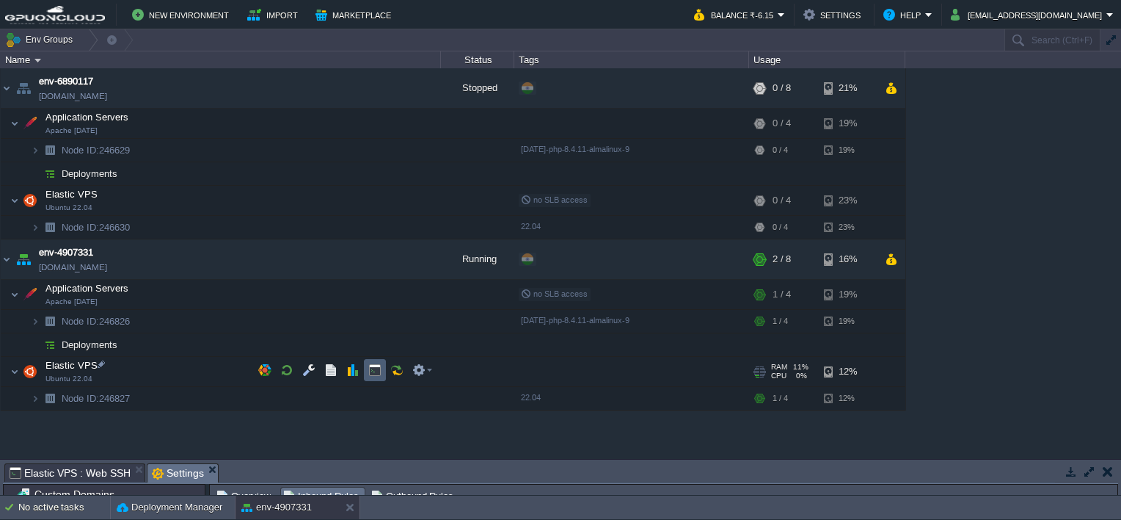
click at [373, 373] on button "button" at bounding box center [374, 369] width 13 height 13
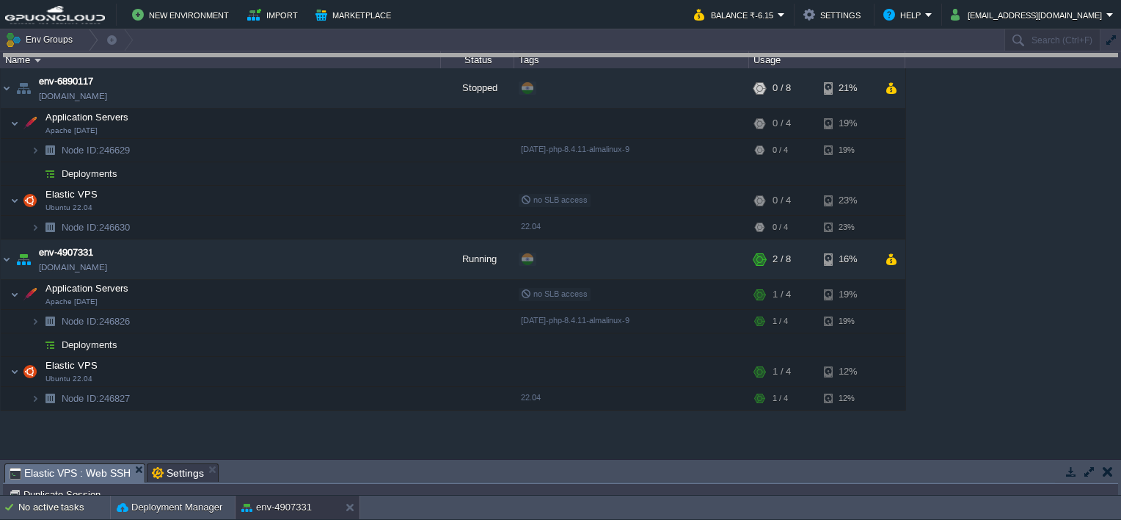
drag, startPoint x: 449, startPoint y: 467, endPoint x: 489, endPoint y: -22, distance: 490.4
click at [489, 0] on html "New Environment Import Marketplace Bonus ₹0.00 Upgrade Account Balance ₹-6.15 S…" at bounding box center [560, 260] width 1121 height 520
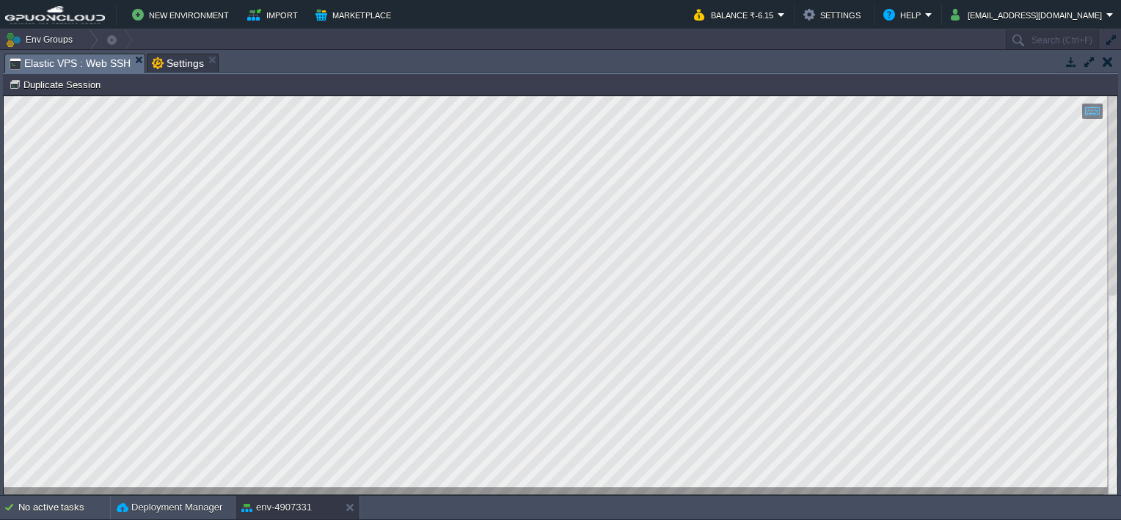
type textarea "[TECHNICAL_ID]"
click at [514, 4] on td "New Environment Import Marketplace" at bounding box center [341, 15] width 672 height 22
click at [1105, 59] on button "button" at bounding box center [1108, 61] width 10 height 13
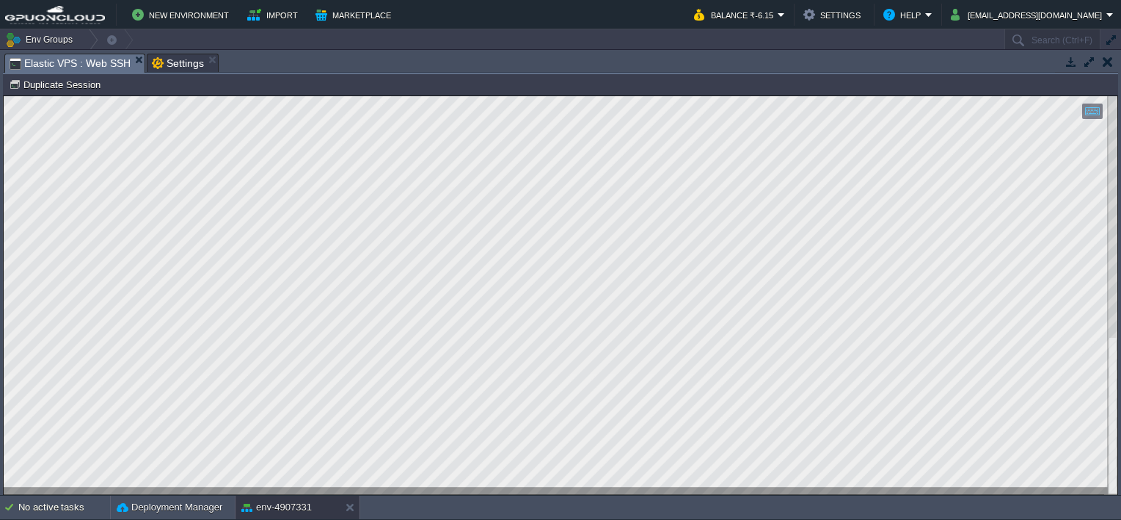
scroll to position [0, 0]
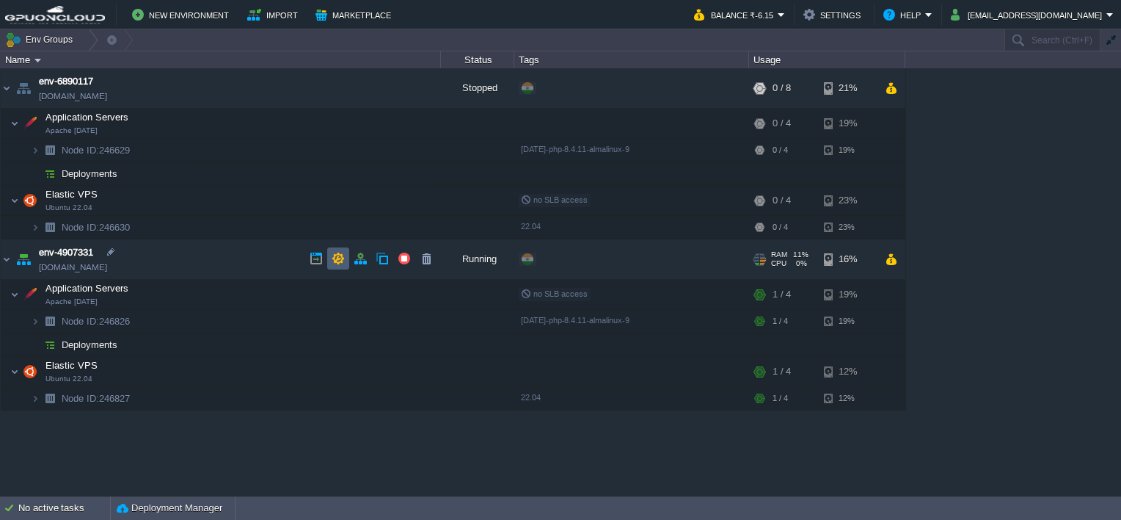
click at [332, 263] on button "button" at bounding box center [338, 258] width 13 height 13
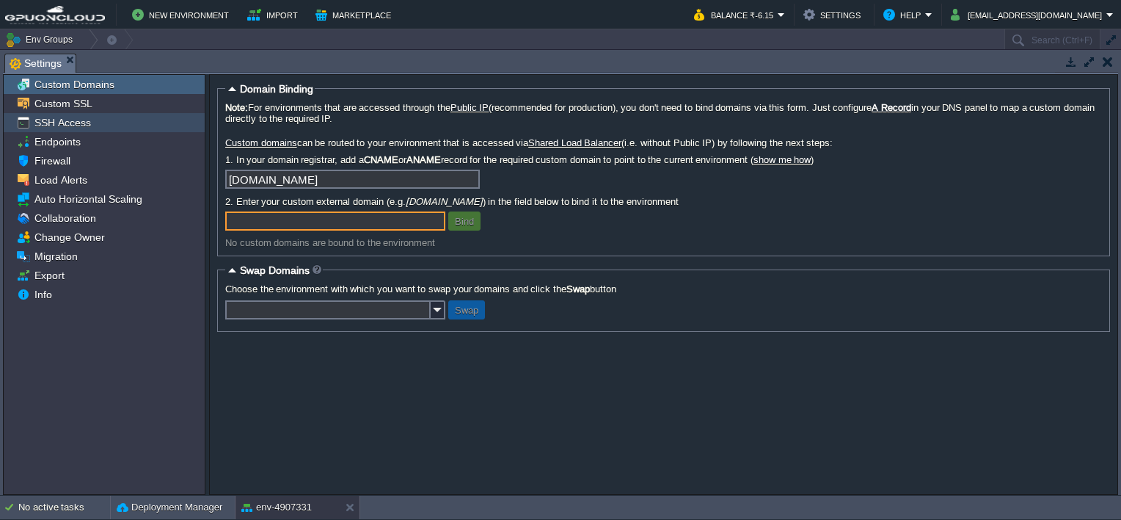
click at [80, 126] on span "SSH Access" at bounding box center [63, 122] width 62 height 13
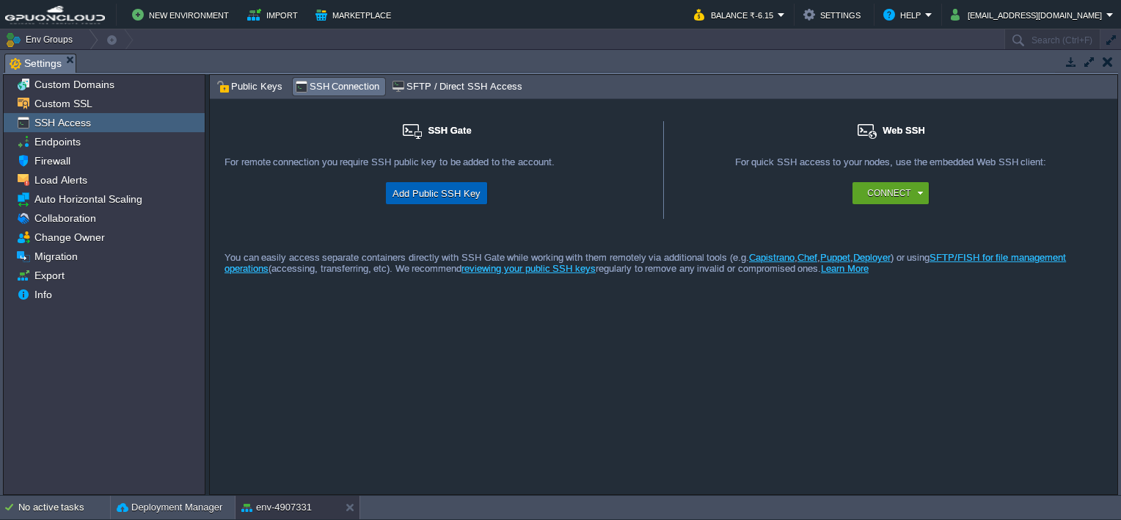
click at [455, 188] on button "Add Public SSH Key" at bounding box center [436, 193] width 97 height 18
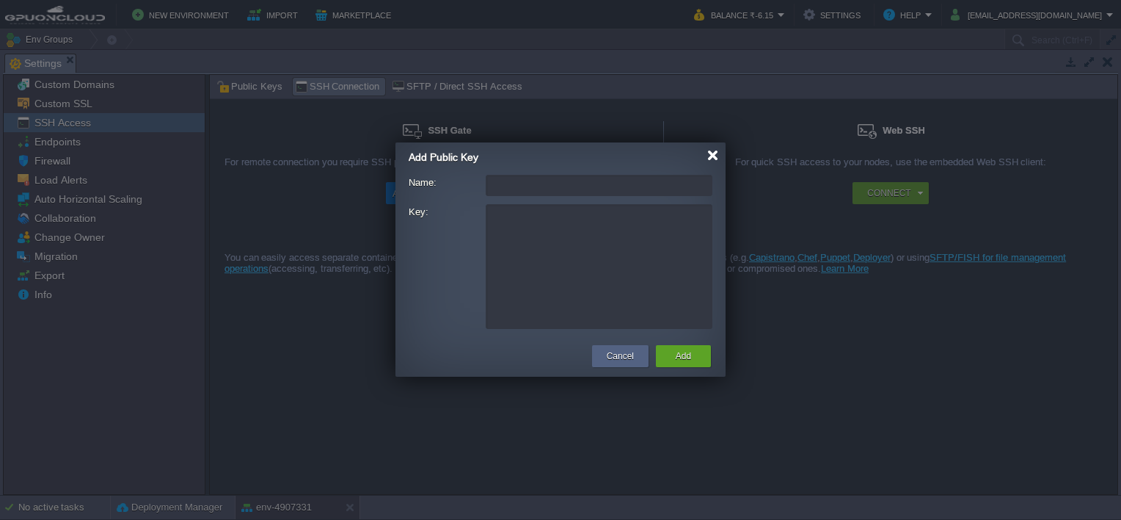
click at [712, 159] on div at bounding box center [712, 155] width 11 height 11
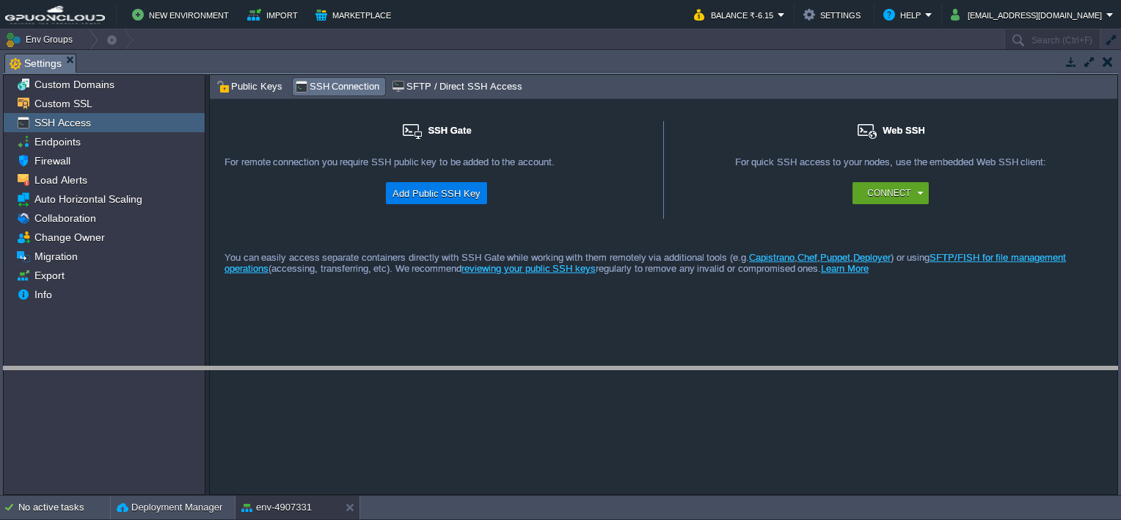
drag, startPoint x: 630, startPoint y: 59, endPoint x: 589, endPoint y: 371, distance: 315.3
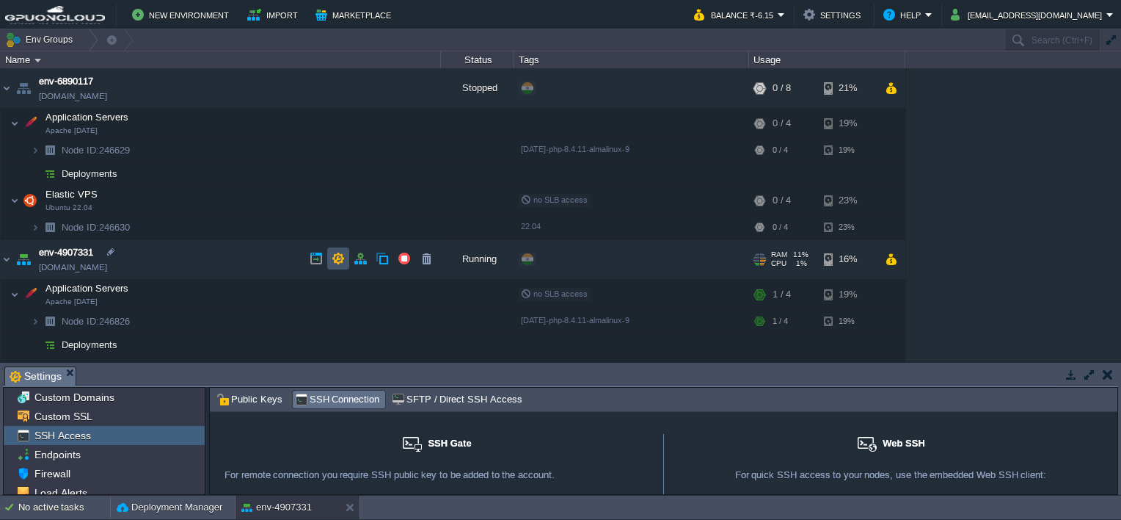
click at [335, 263] on button "button" at bounding box center [338, 258] width 13 height 13
click at [363, 252] on button "button" at bounding box center [360, 258] width 13 height 13
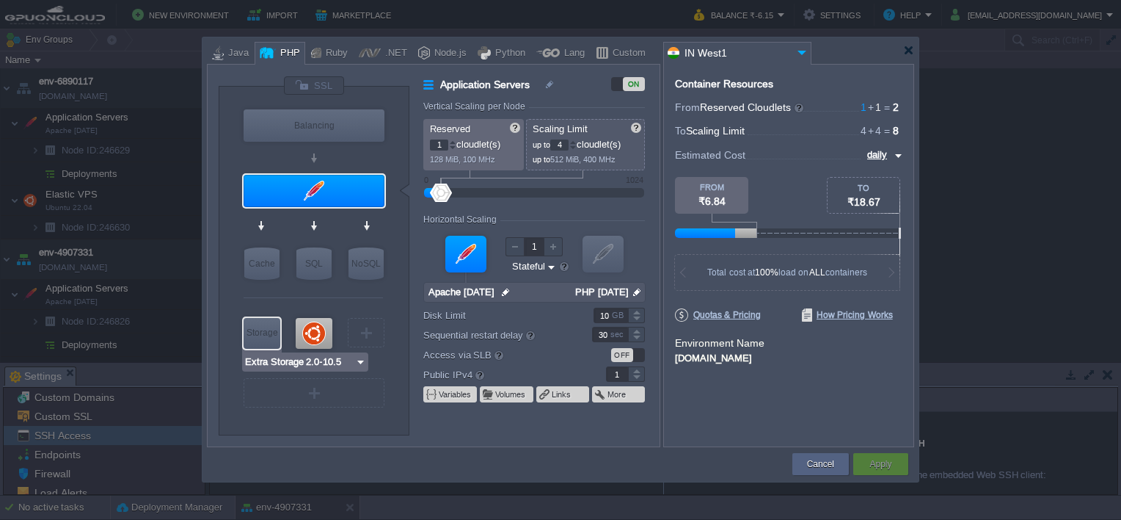
type input "Ubuntu 22.04"
click at [307, 332] on div at bounding box center [314, 333] width 37 height 31
type input "Elastic VPS"
type input "Ubuntu 22.04"
type input "null"
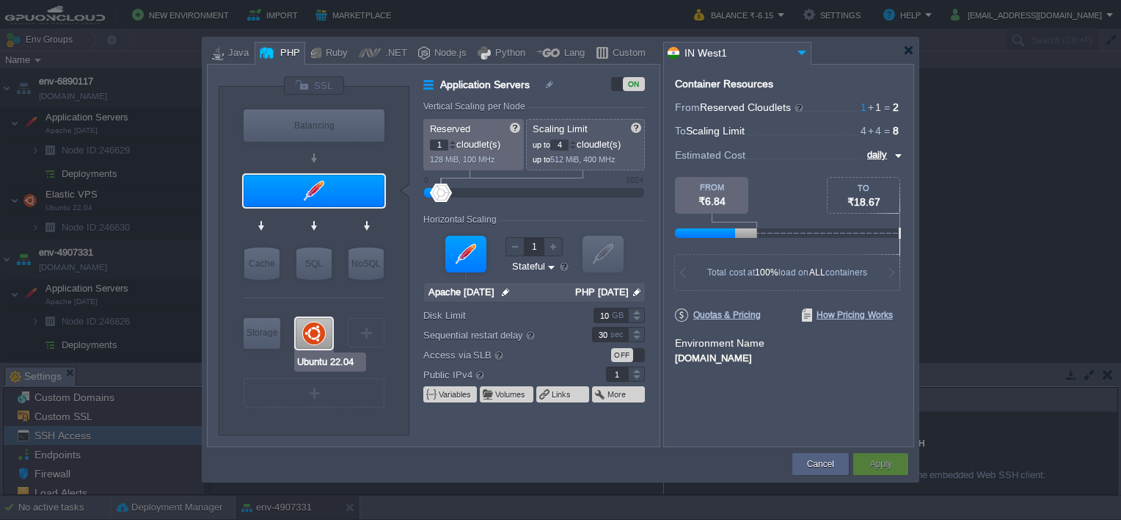
type input "22.04"
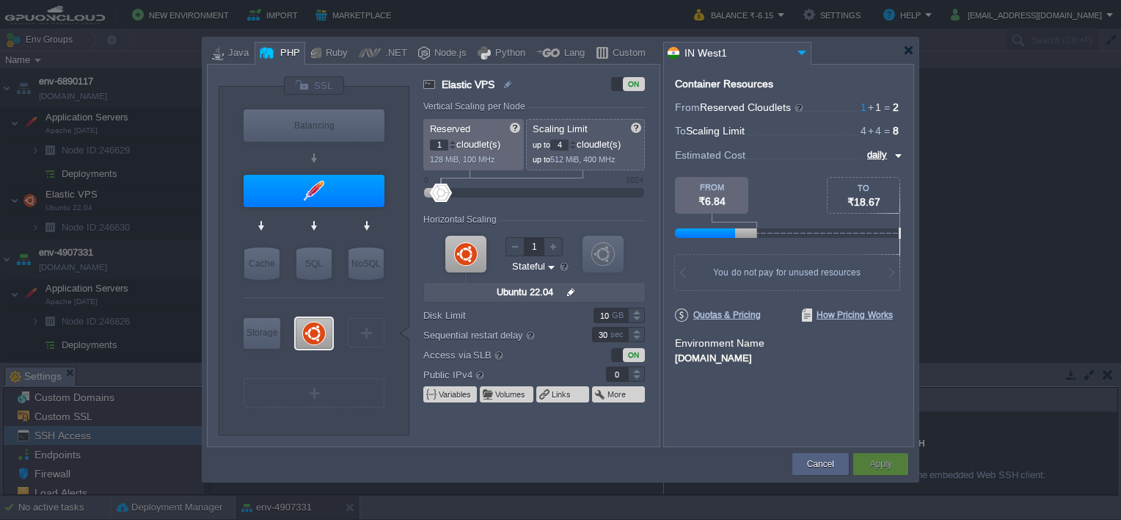
type input "1"
click at [635, 366] on div at bounding box center [636, 369] width 17 height 7
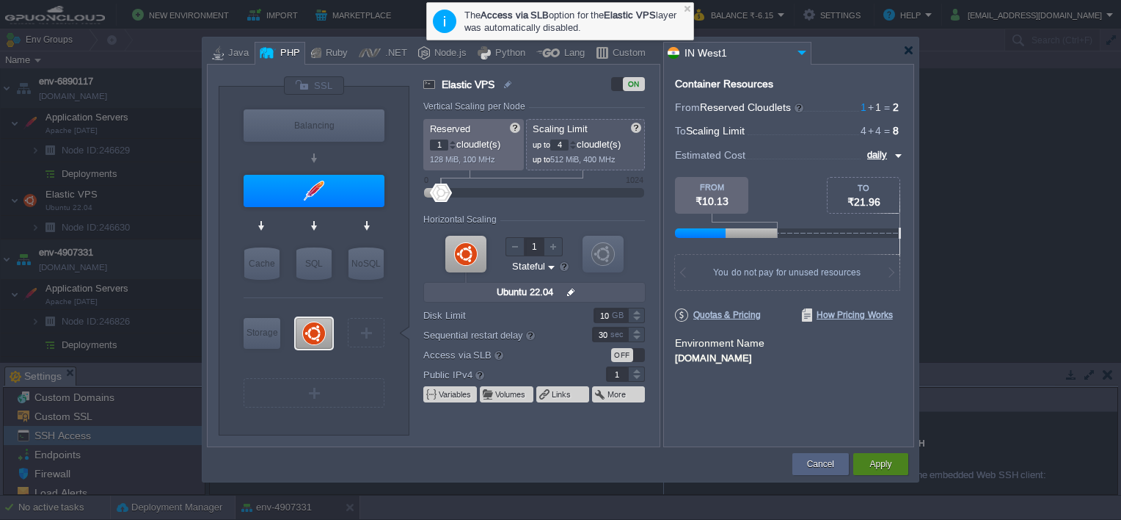
click at [884, 460] on button "Apply" at bounding box center [881, 463] width 22 height 15
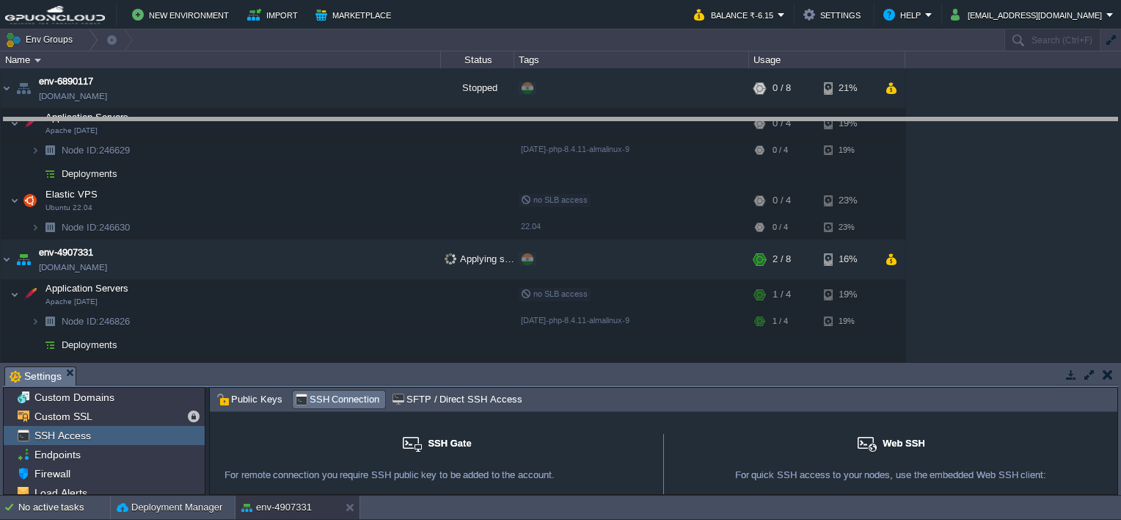
drag, startPoint x: 749, startPoint y: 385, endPoint x: 713, endPoint y: 136, distance: 251.5
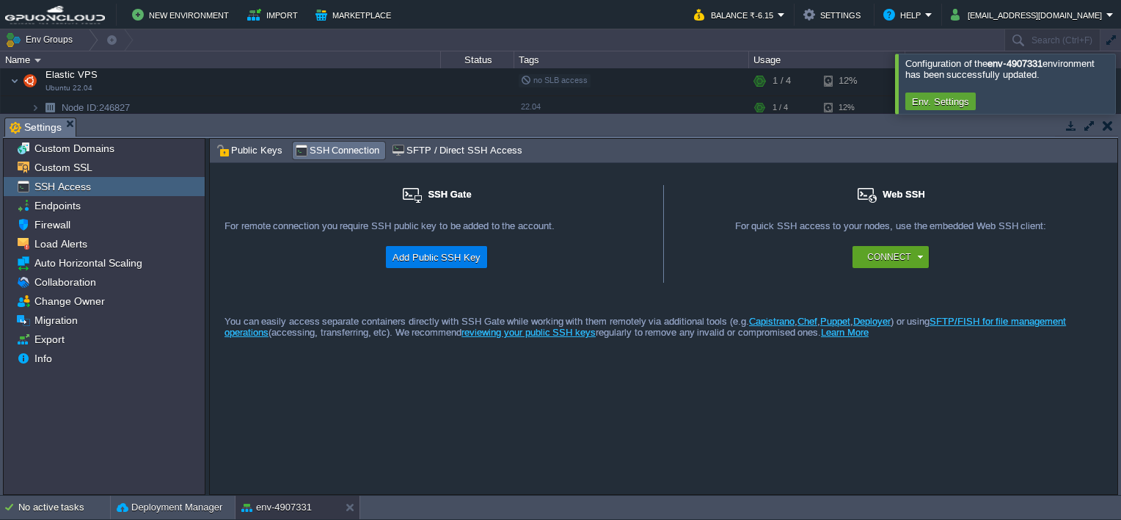
scroll to position [165, 0]
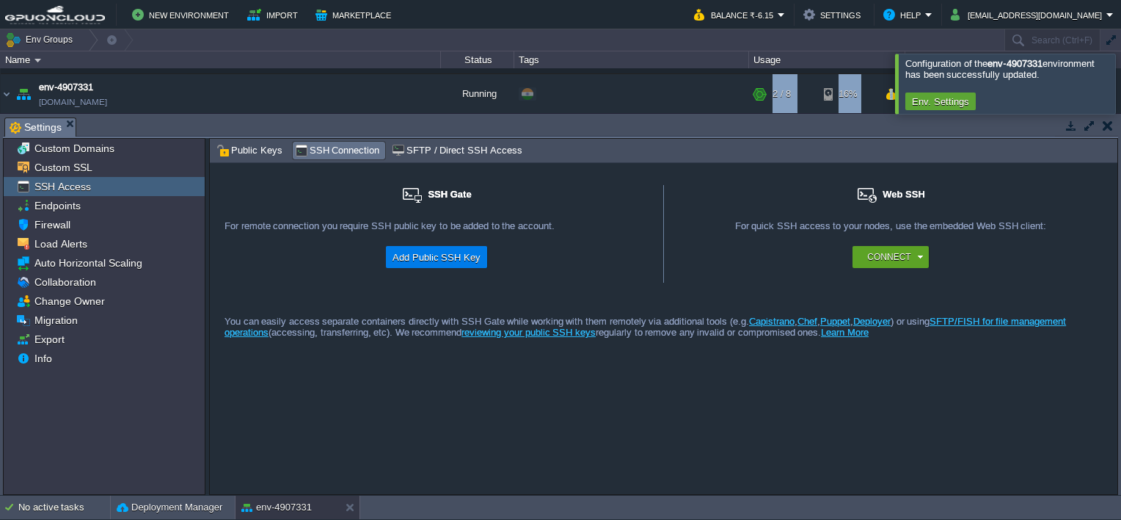
drag, startPoint x: 652, startPoint y: 92, endPoint x: 660, endPoint y: 202, distance: 109.7
click at [660, 202] on div "Env Groups Search (Ctrl+F) auto-gen Name Status Tags Usage env-6890117 [DOMAIN_…" at bounding box center [560, 262] width 1121 height 466
drag, startPoint x: 660, startPoint y: 202, endPoint x: 597, endPoint y: 93, distance: 125.6
click at [597, 93] on div "+ Add to Env Group" at bounding box center [632, 94] width 230 height 41
copy div "r"
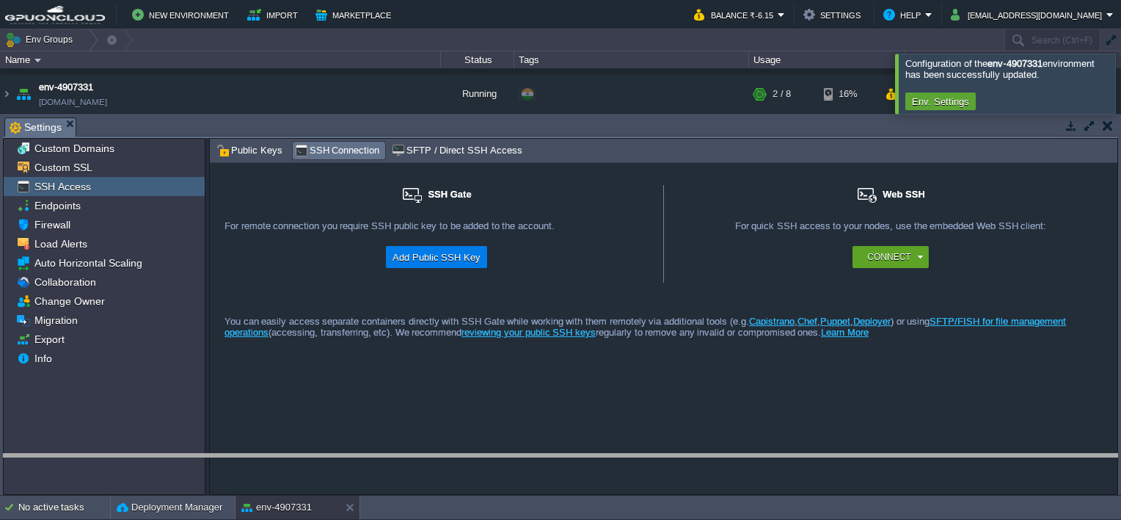
drag, startPoint x: 260, startPoint y: 129, endPoint x: 282, endPoint y: 466, distance: 337.6
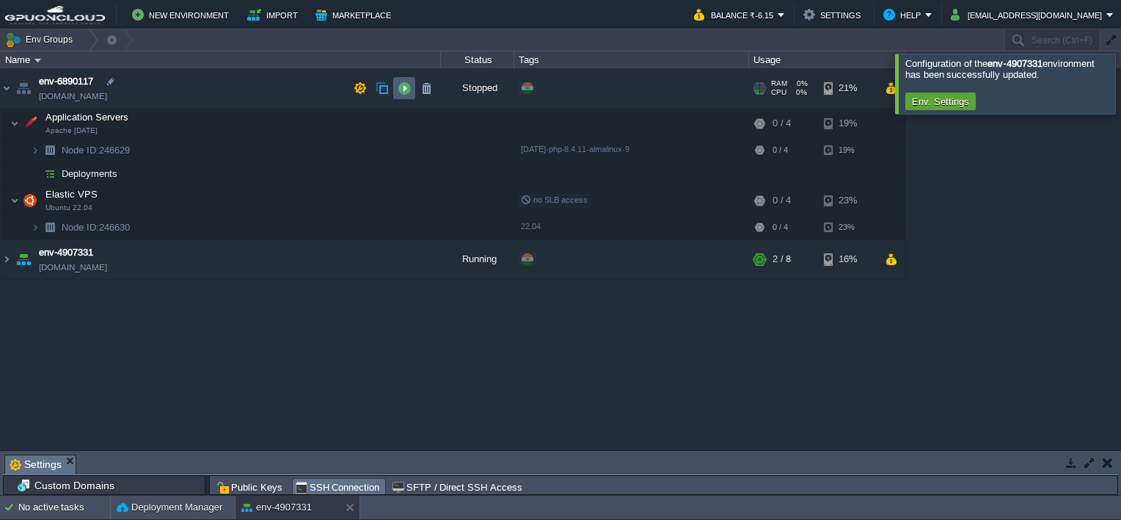
click at [408, 90] on button "button" at bounding box center [404, 87] width 13 height 13
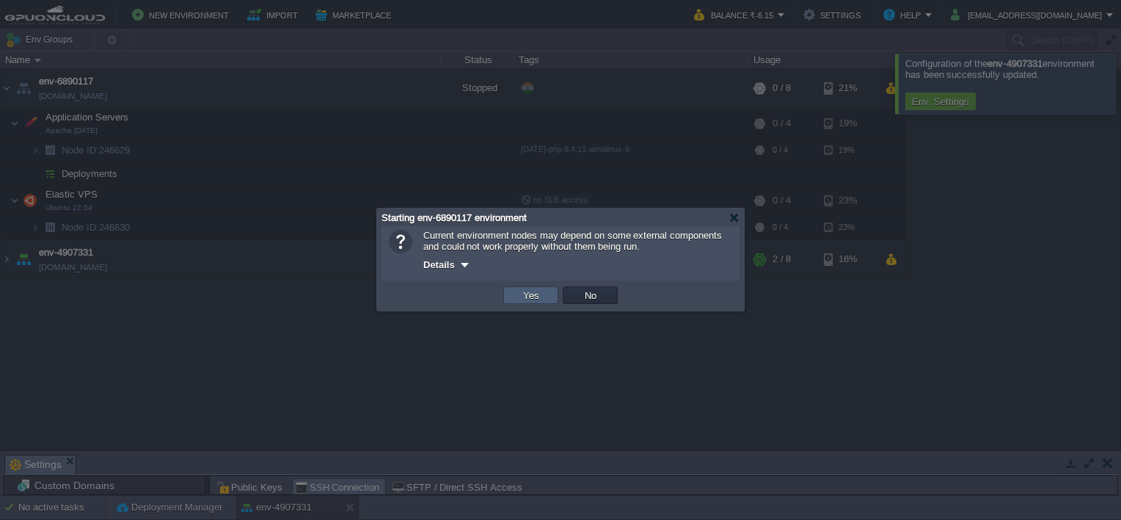
click at [553, 294] on td "Yes" at bounding box center [530, 295] width 55 height 18
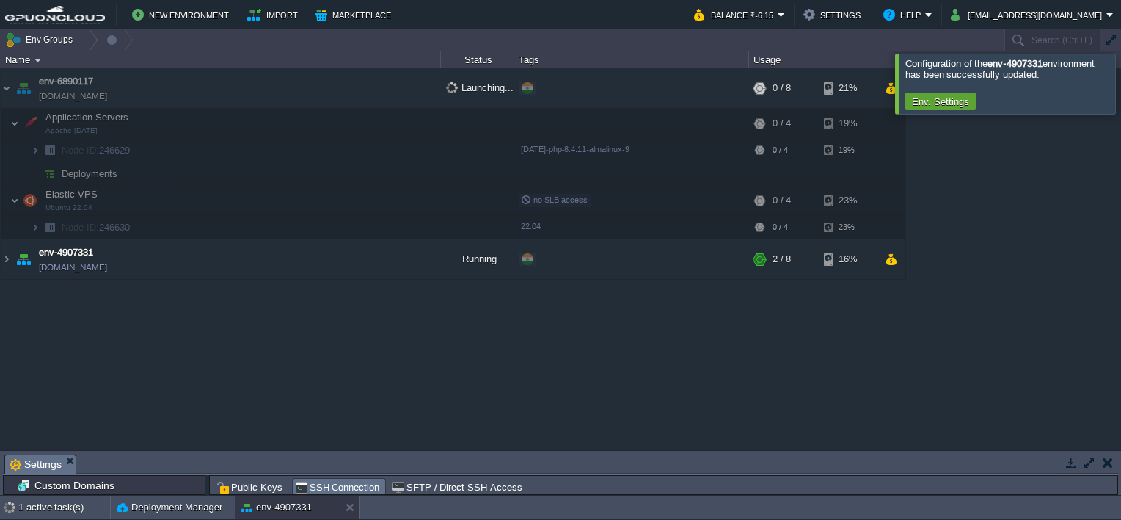
click at [1121, 74] on div at bounding box center [1139, 83] width 0 height 59
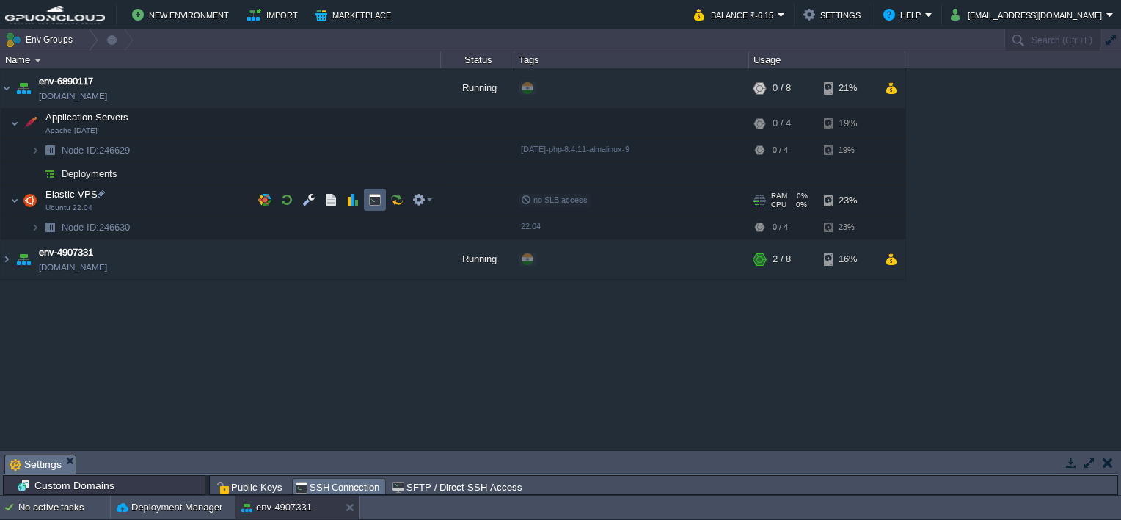
click at [371, 200] on button "button" at bounding box center [374, 199] width 13 height 13
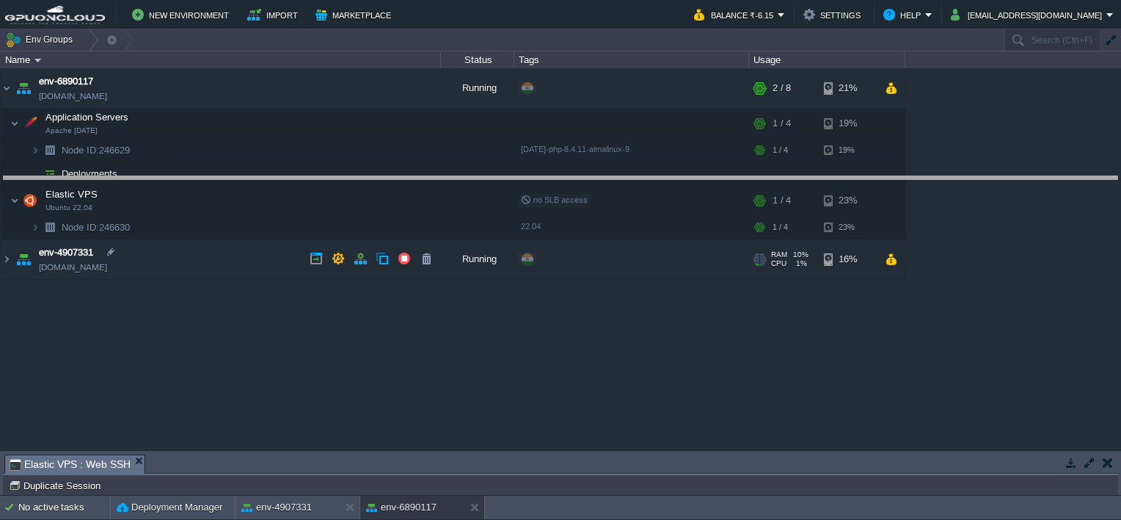
drag, startPoint x: 455, startPoint y: 458, endPoint x: 460, endPoint y: 180, distance: 278.2
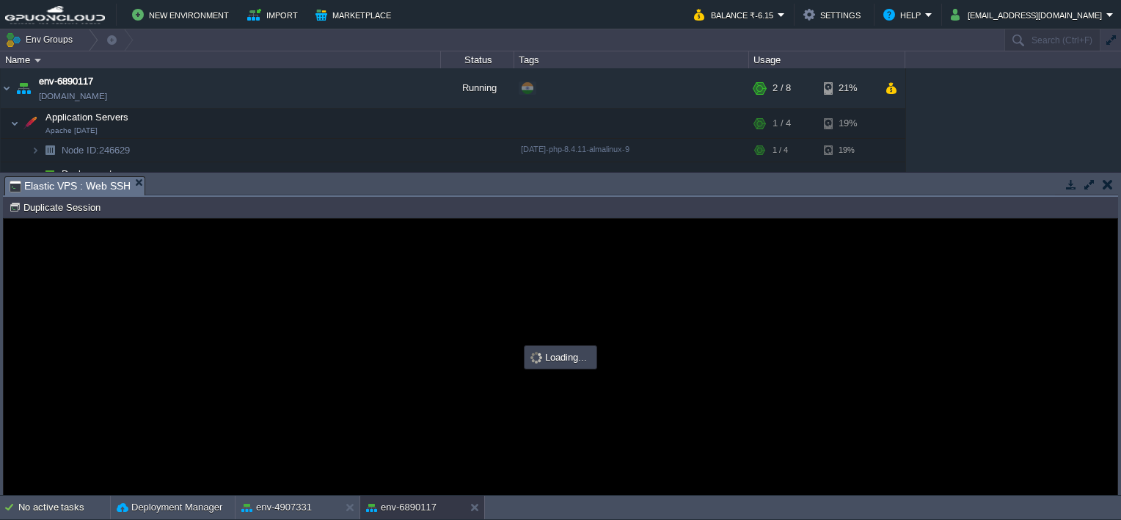
type input "#000000"
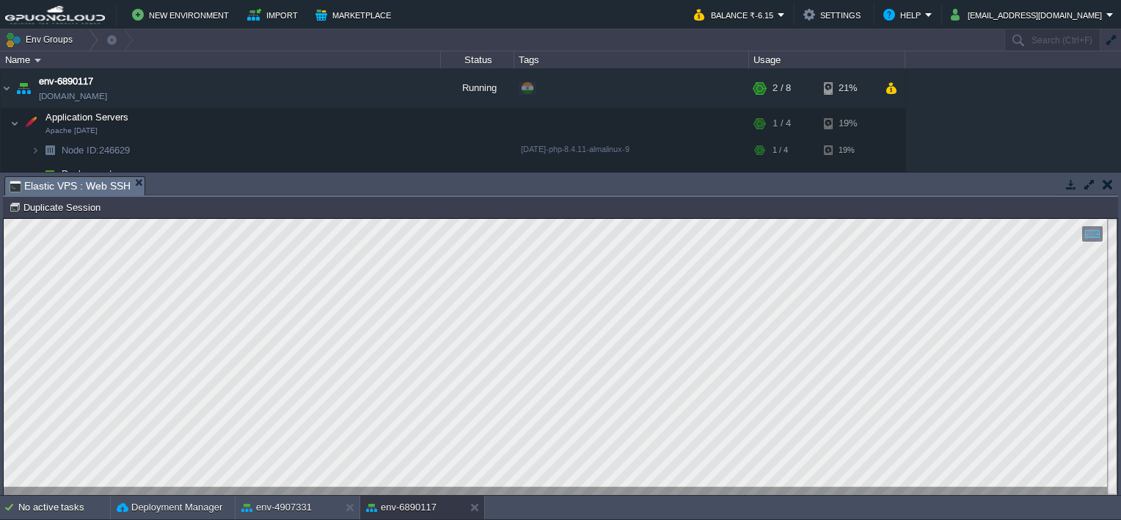
scroll to position [1, 54]
click at [225, 487] on div at bounding box center [561, 357] width 1114 height 276
type textarea "cd /etc/apache2/sites-available/"
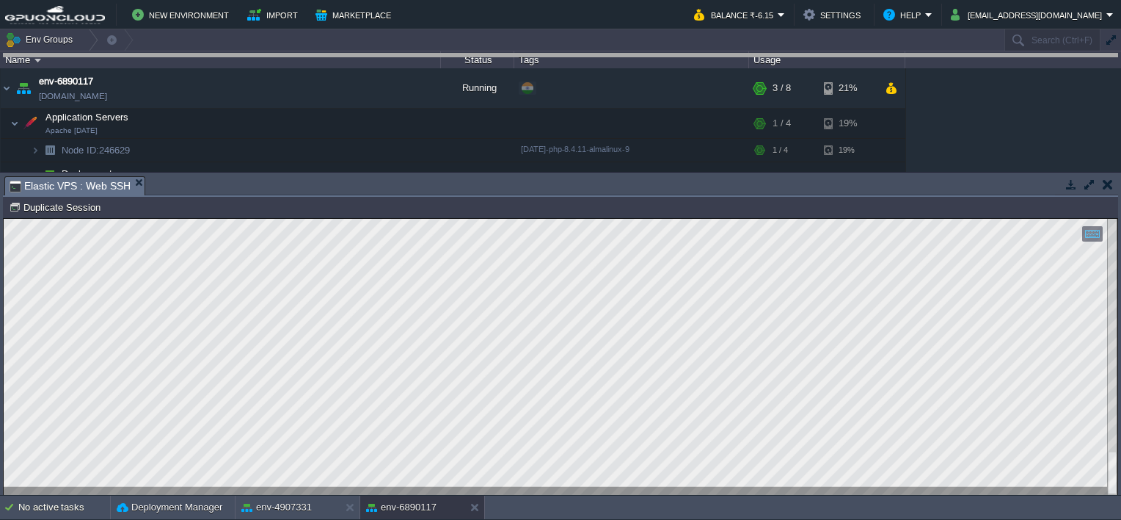
drag, startPoint x: 611, startPoint y: 187, endPoint x: 625, endPoint y: 0, distance: 187.7
